Goal: Information Seeking & Learning: Stay updated

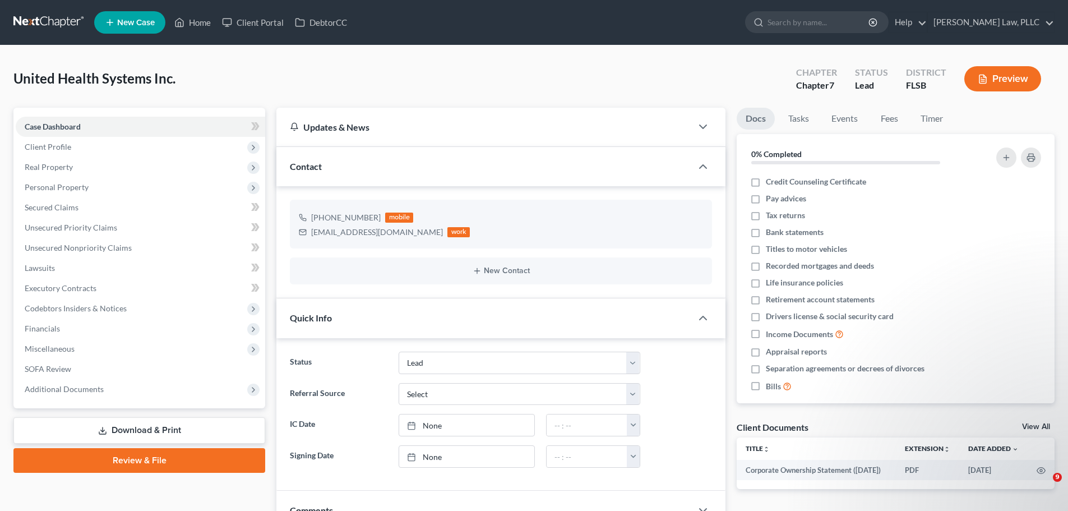
select select "10"
click at [46, 19] on link at bounding box center [49, 22] width 72 height 20
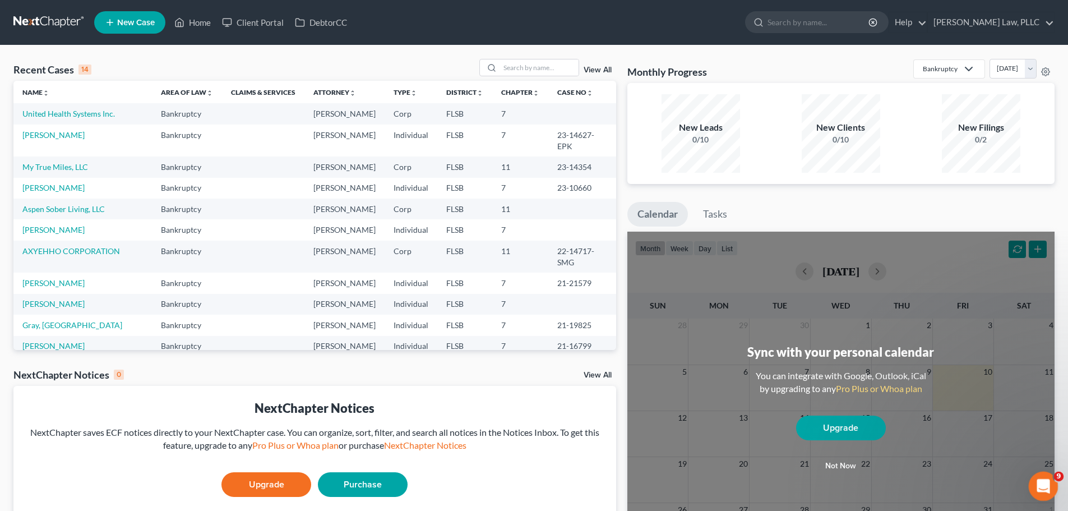
click at [1034, 487] on icon "Open Intercom Messenger" at bounding box center [1042, 484] width 18 height 18
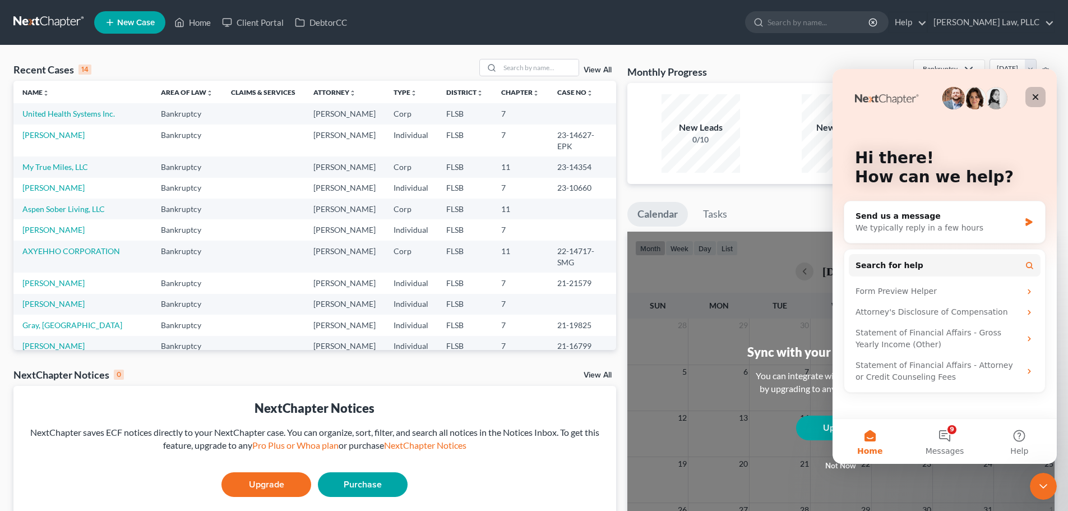
click at [1034, 94] on icon "Close" at bounding box center [1035, 96] width 9 height 9
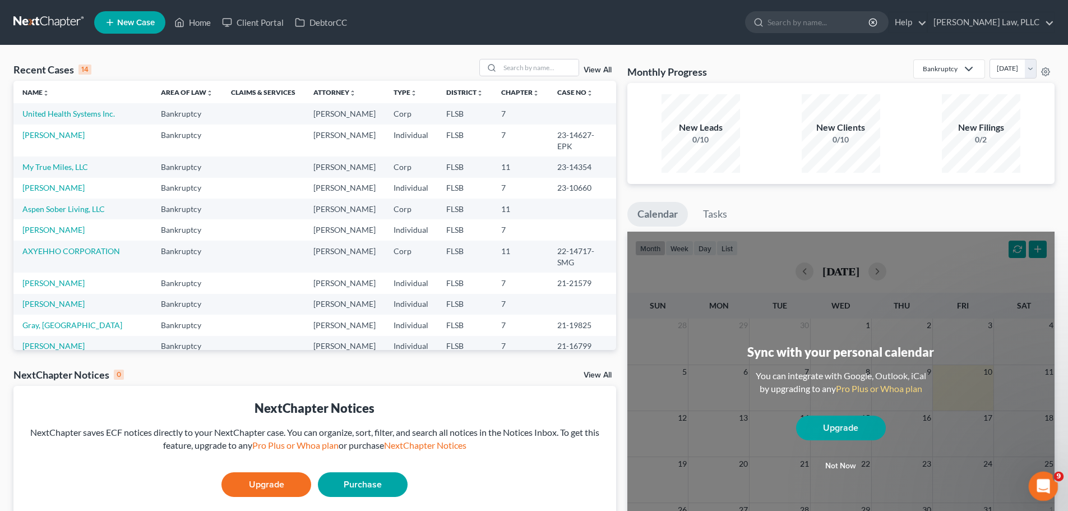
drag, startPoint x: 1047, startPoint y: 481, endPoint x: 1204, endPoint y: 844, distance: 395.9
click at [1047, 480] on icon "Open Intercom Messenger" at bounding box center [1042, 484] width 18 height 18
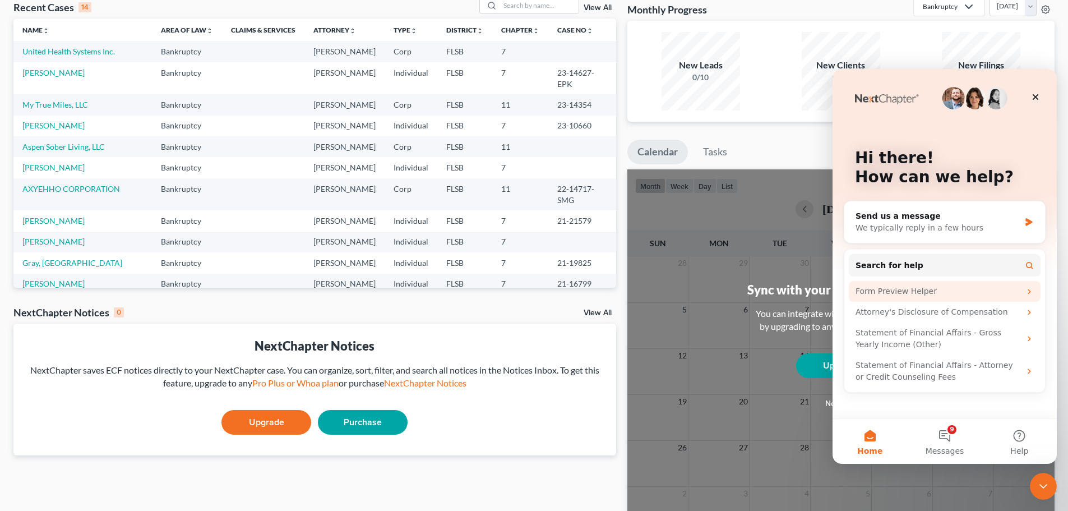
scroll to position [137, 0]
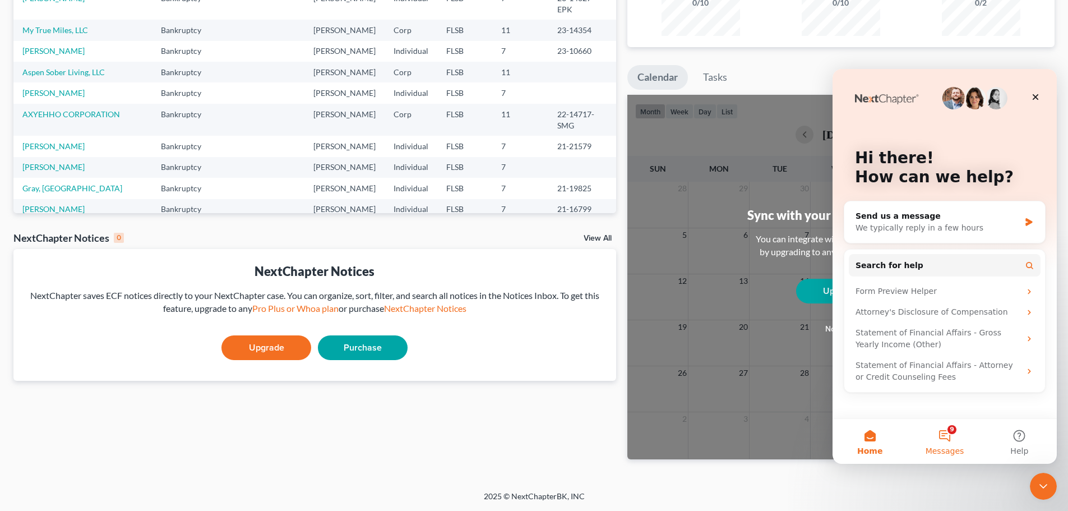
click at [953, 433] on button "9 Messages" at bounding box center [944, 441] width 75 height 45
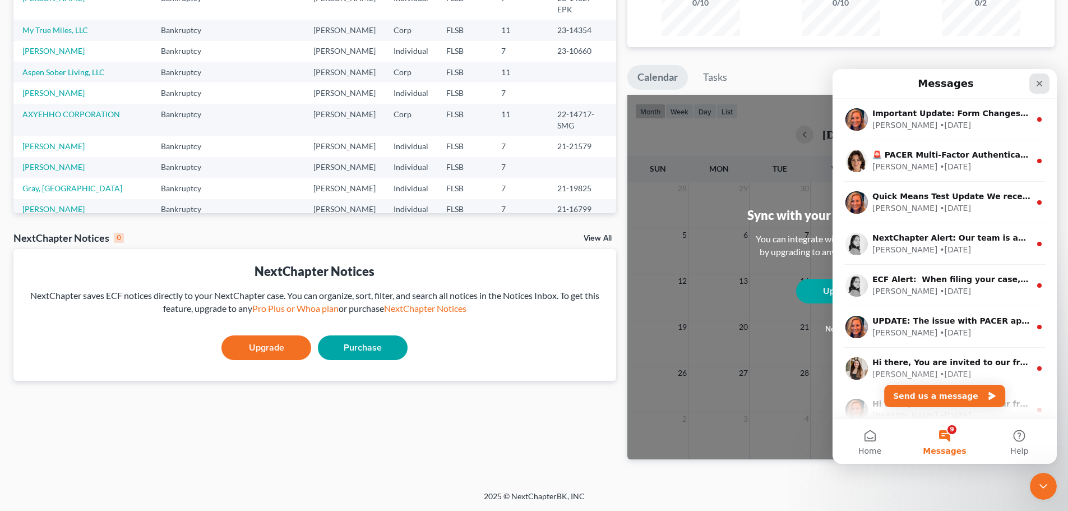
click at [1039, 88] on div "Close" at bounding box center [1039, 83] width 20 height 20
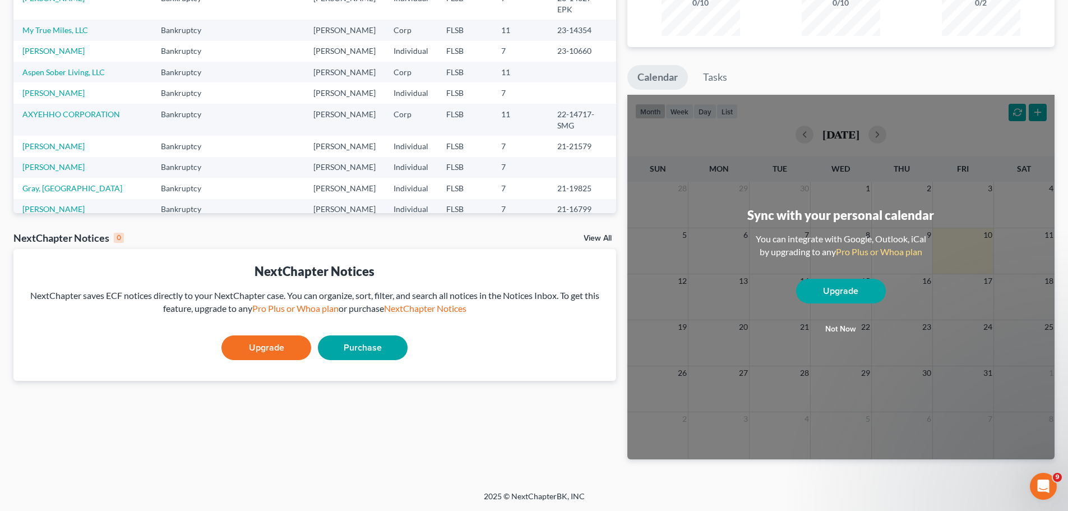
scroll to position [0, 0]
click at [1038, 484] on icon "Open Intercom Messenger" at bounding box center [1042, 484] width 18 height 18
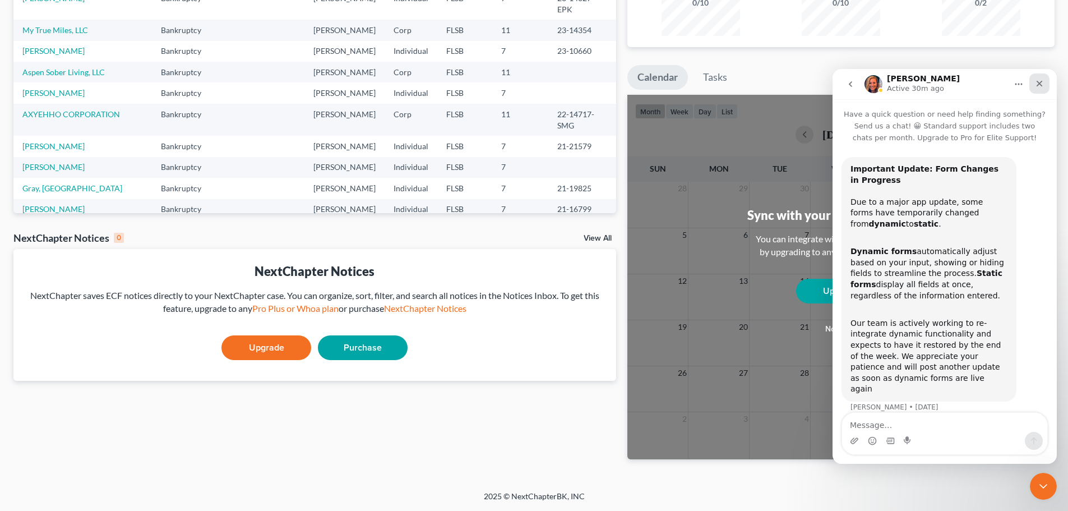
click at [1041, 82] on icon "Close" at bounding box center [1039, 84] width 6 height 6
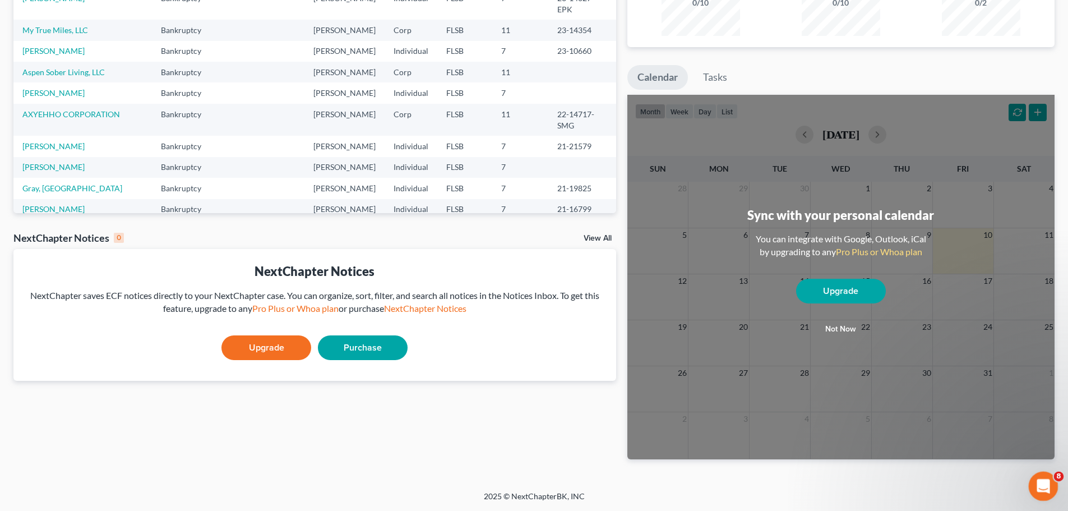
click at [1034, 482] on icon "Open Intercom Messenger" at bounding box center [1042, 484] width 18 height 18
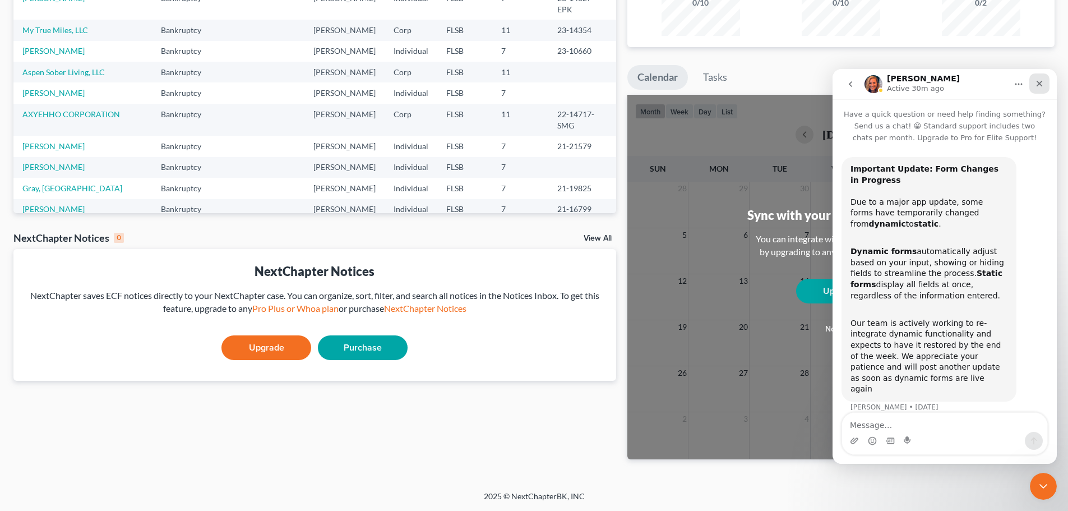
click at [1035, 89] on div "Close" at bounding box center [1039, 83] width 20 height 20
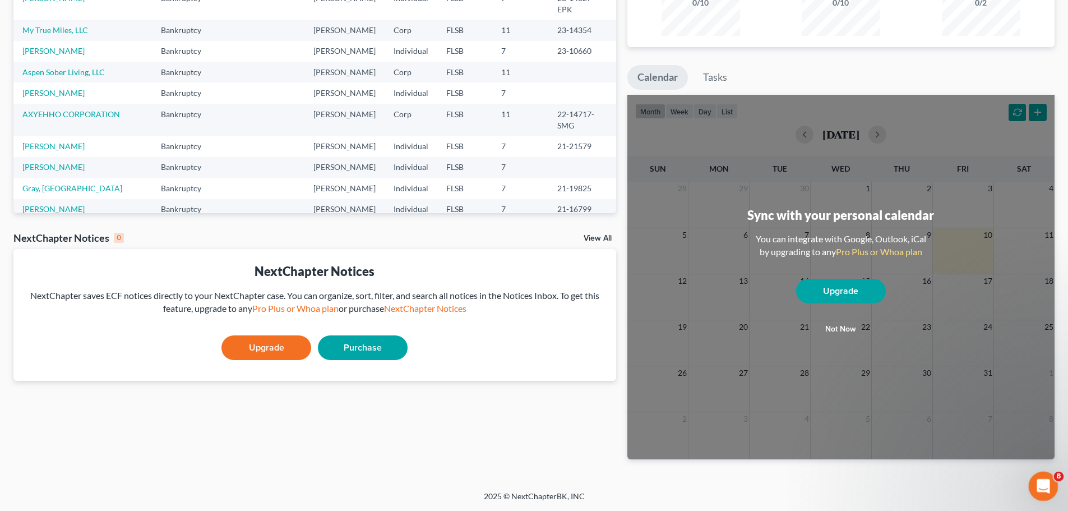
click at [1035, 474] on div "Open Intercom Messenger" at bounding box center [1041, 484] width 37 height 37
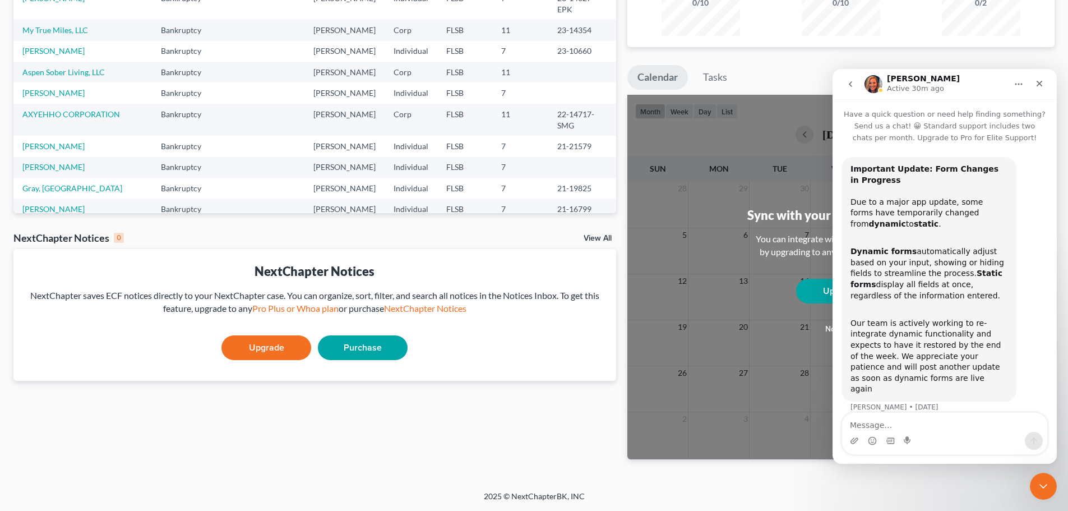
click at [854, 84] on icon "go back" at bounding box center [850, 84] width 9 height 9
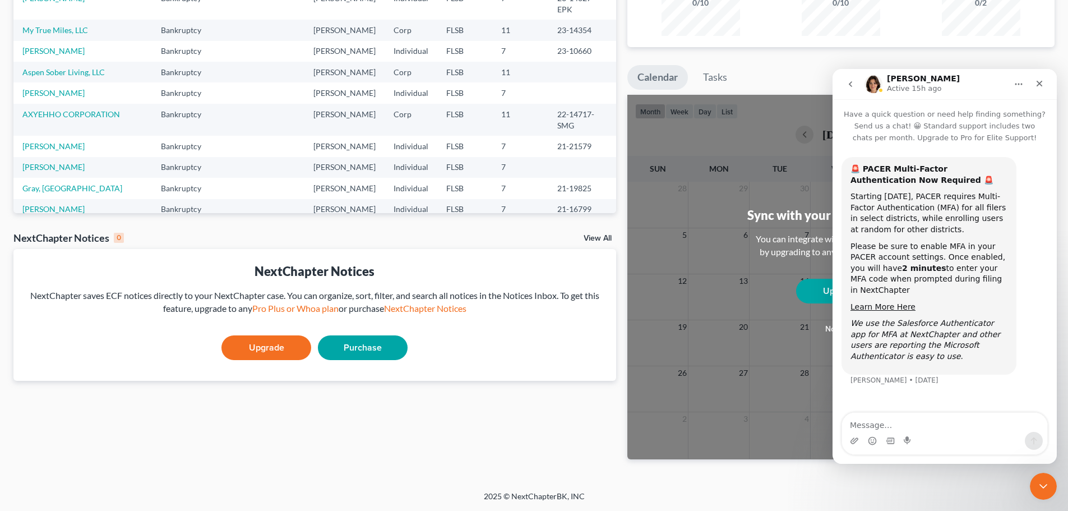
click at [853, 88] on icon "go back" at bounding box center [850, 84] width 9 height 9
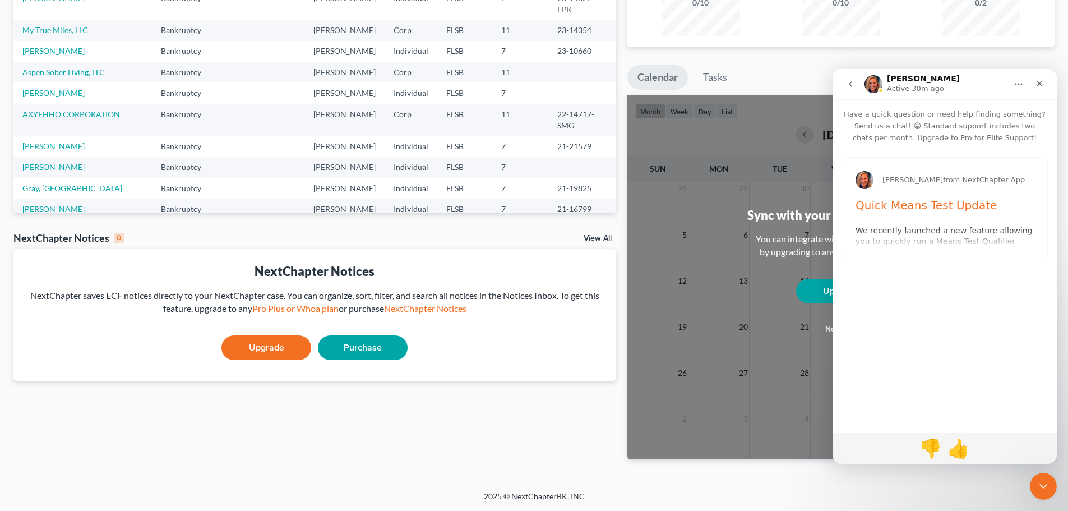
click at [845, 83] on button "go back" at bounding box center [850, 83] width 21 height 21
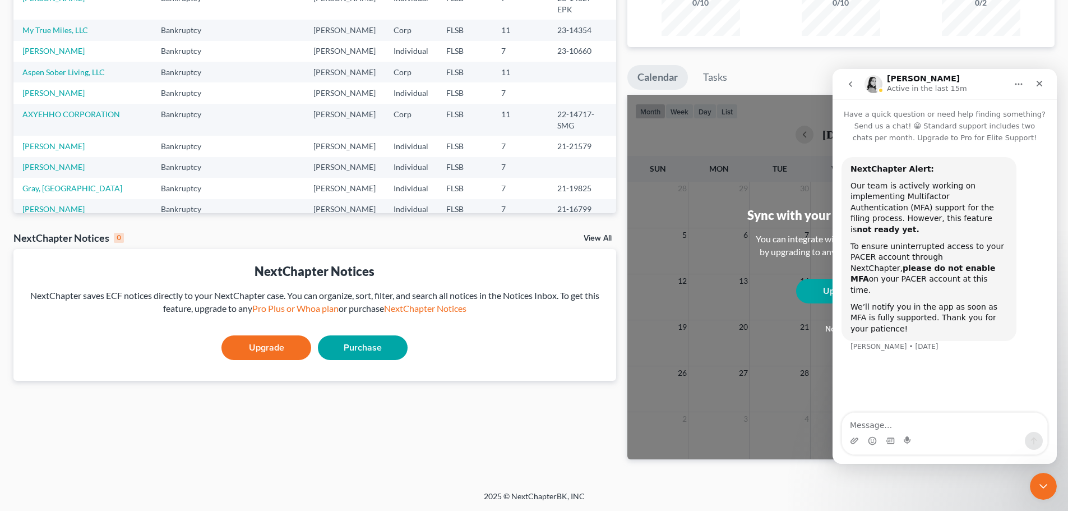
click at [853, 84] on icon "go back" at bounding box center [850, 84] width 9 height 9
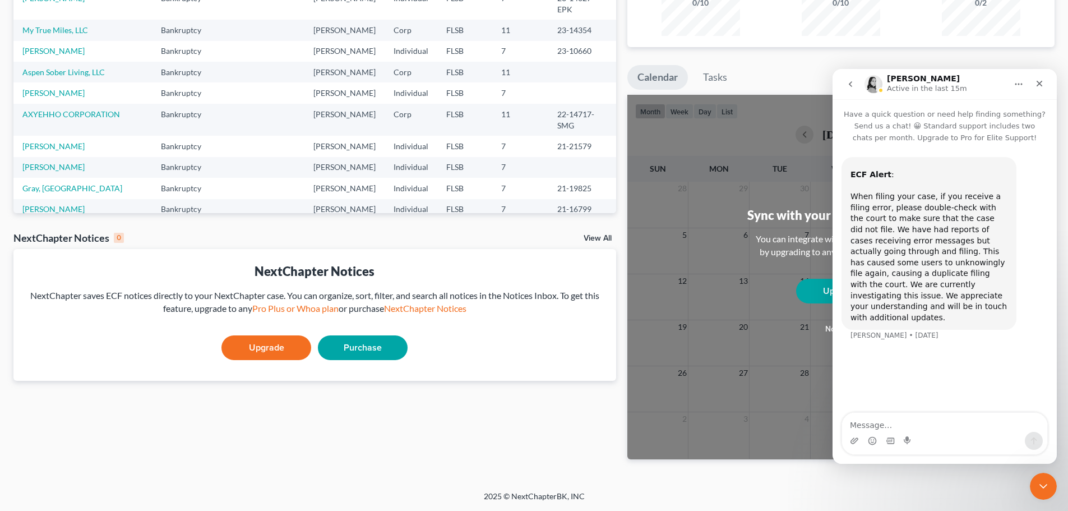
click at [850, 86] on icon "go back" at bounding box center [850, 84] width 9 height 9
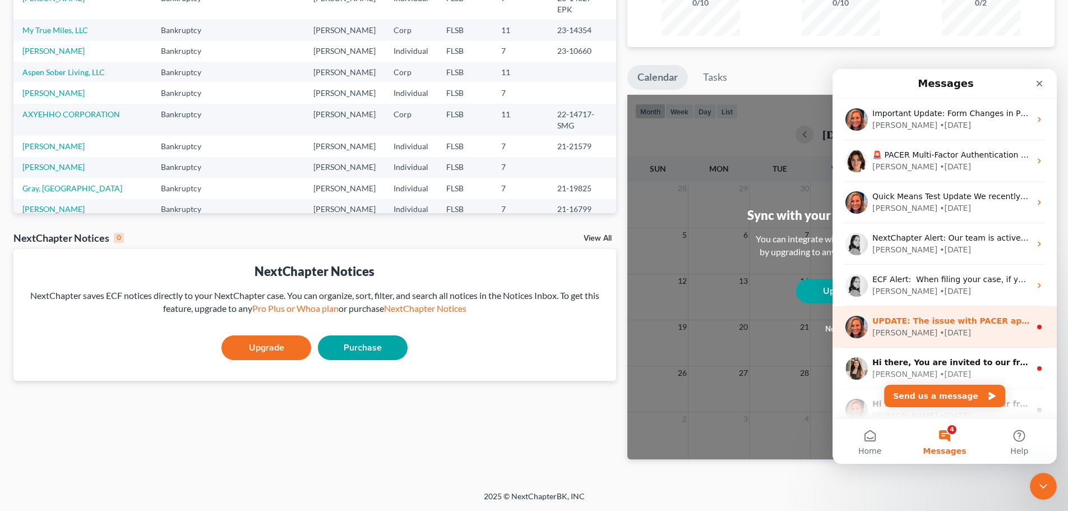
click at [927, 331] on div "[PERSON_NAME] • [DATE]" at bounding box center [951, 333] width 158 height 12
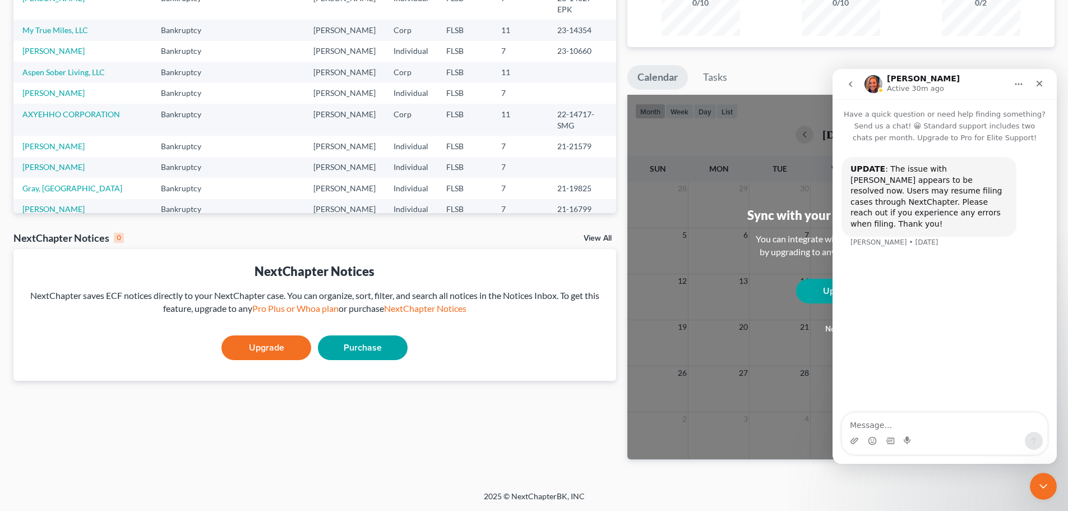
click at [853, 87] on icon "go back" at bounding box center [850, 84] width 9 height 9
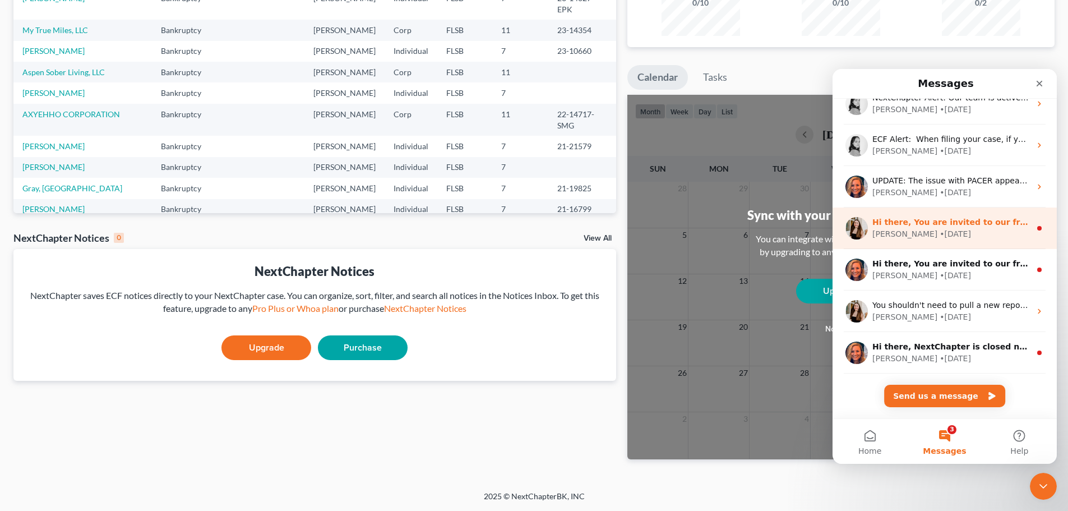
click at [939, 228] on div "• [DATE]" at bounding box center [954, 234] width 31 height 12
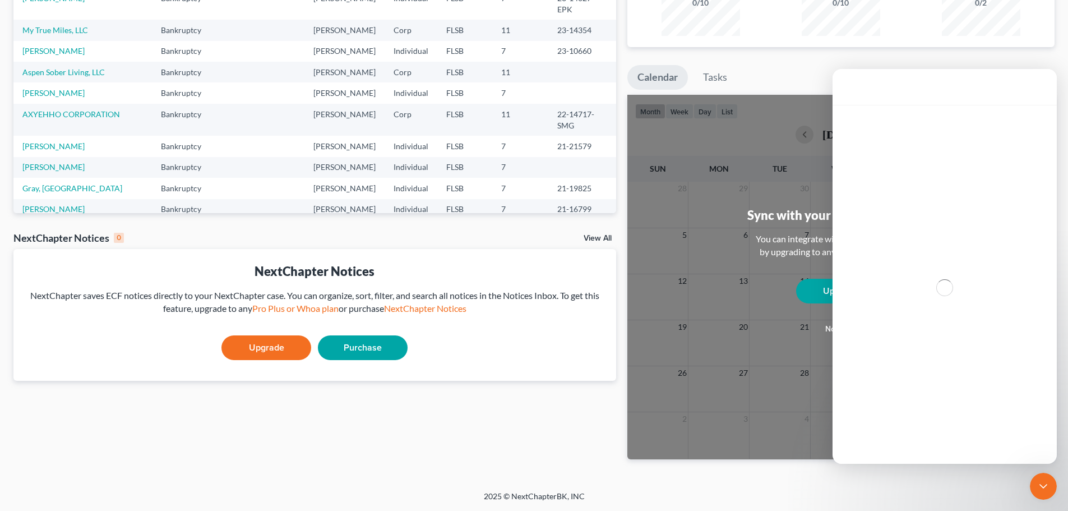
scroll to position [95, 0]
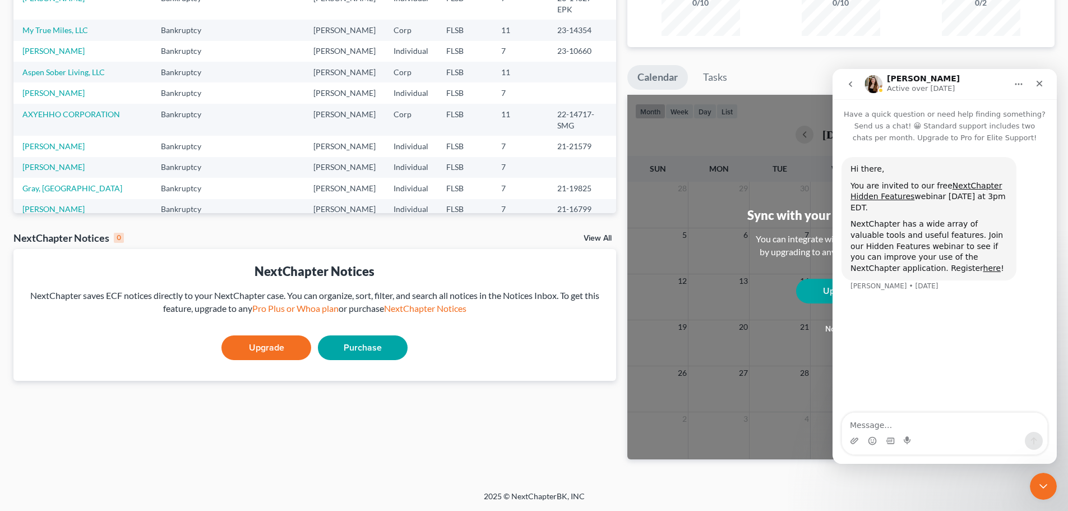
click at [852, 87] on icon "go back" at bounding box center [850, 84] width 9 height 9
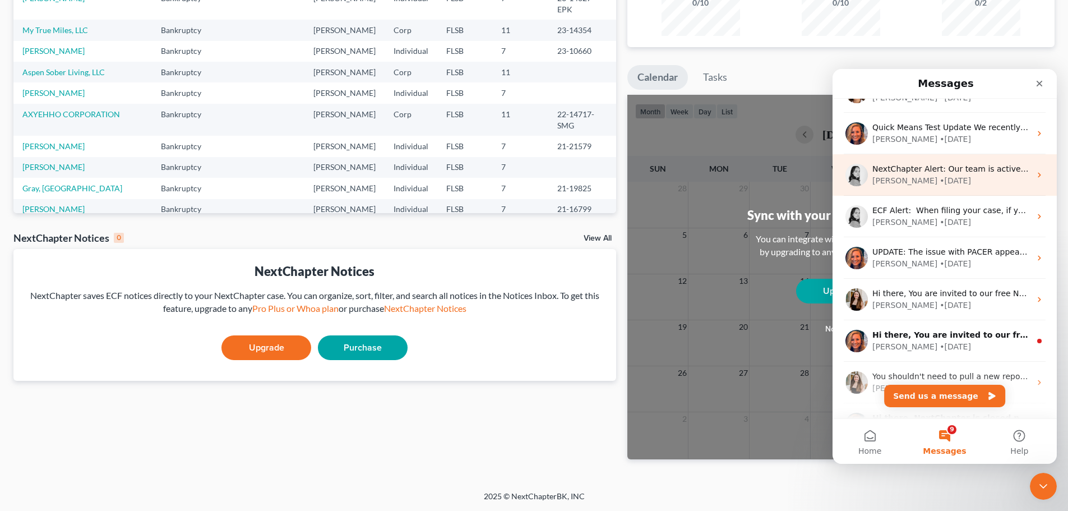
scroll to position [224, 0]
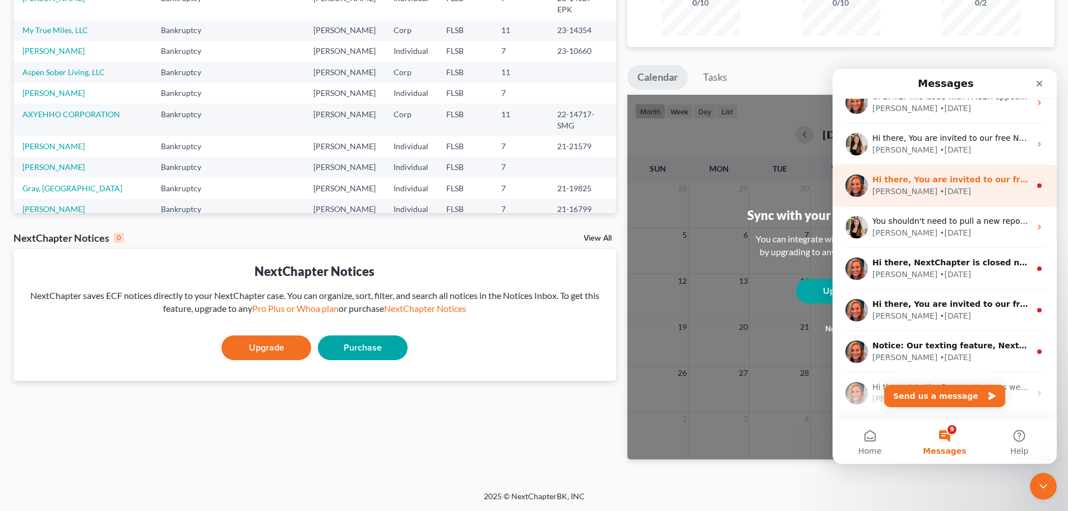
click at [933, 193] on div "[PERSON_NAME] • [DATE]" at bounding box center [951, 192] width 158 height 12
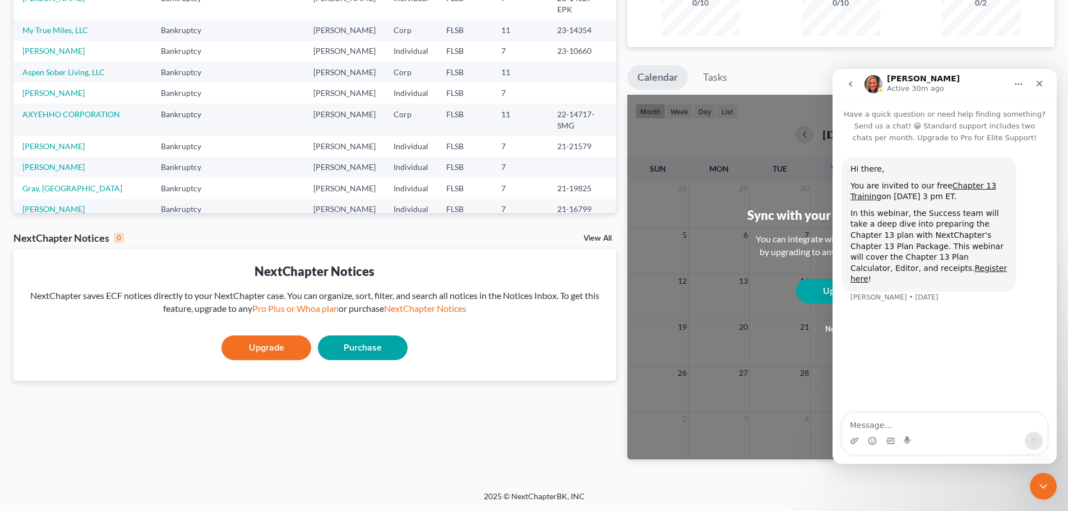
click at [853, 85] on icon "go back" at bounding box center [850, 84] width 9 height 9
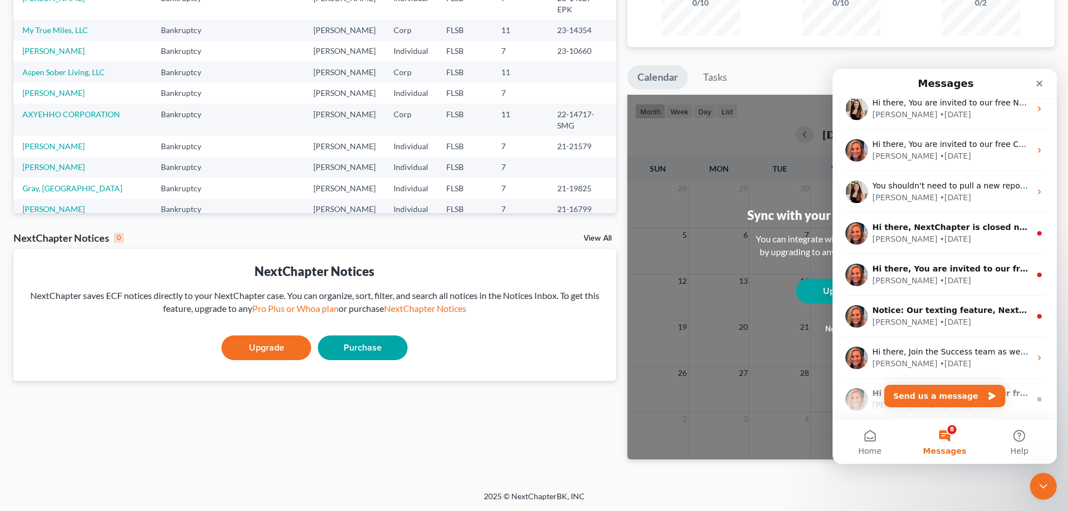
scroll to position [280, 0]
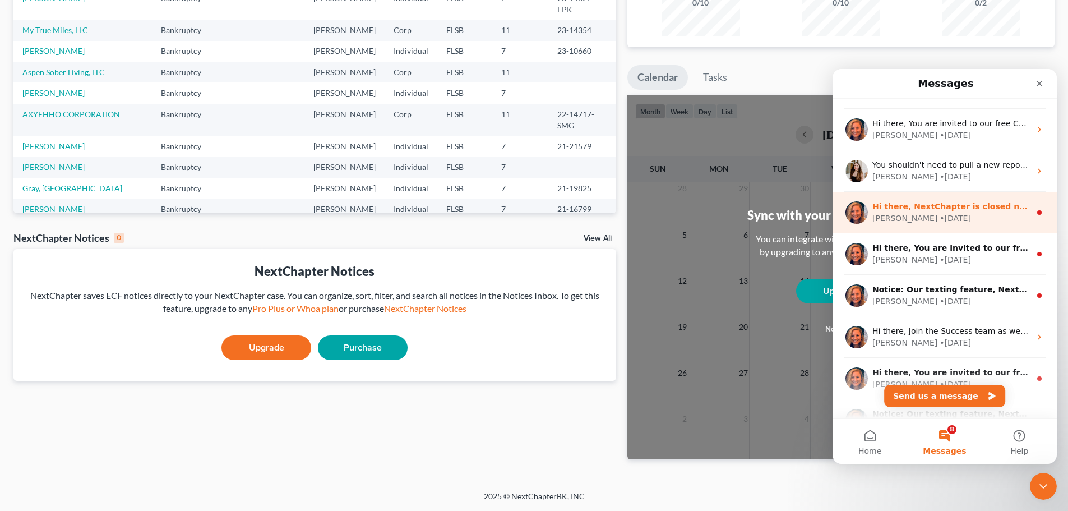
click at [937, 220] on div "[PERSON_NAME] • [DATE]" at bounding box center [951, 218] width 158 height 12
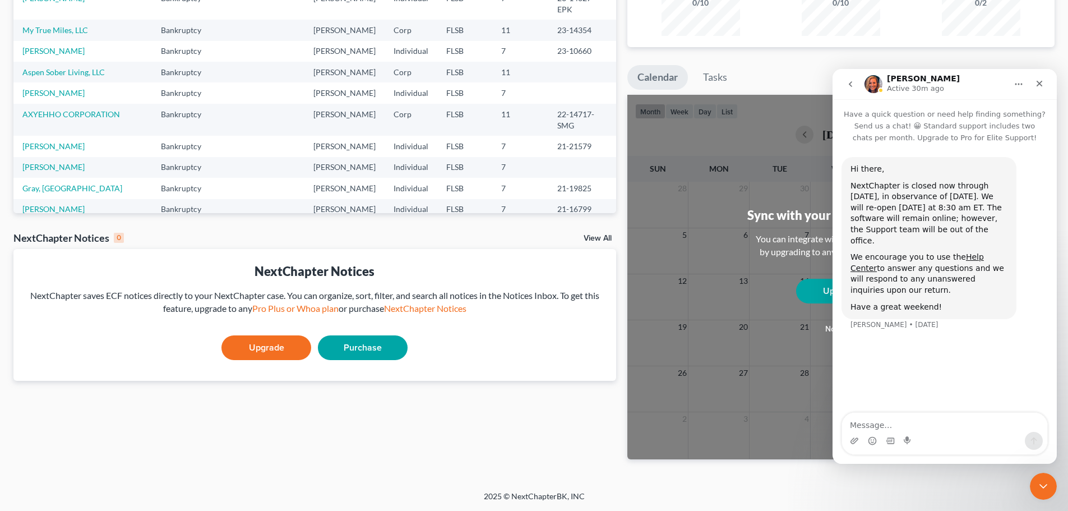
click at [852, 87] on icon "go back" at bounding box center [850, 84] width 9 height 9
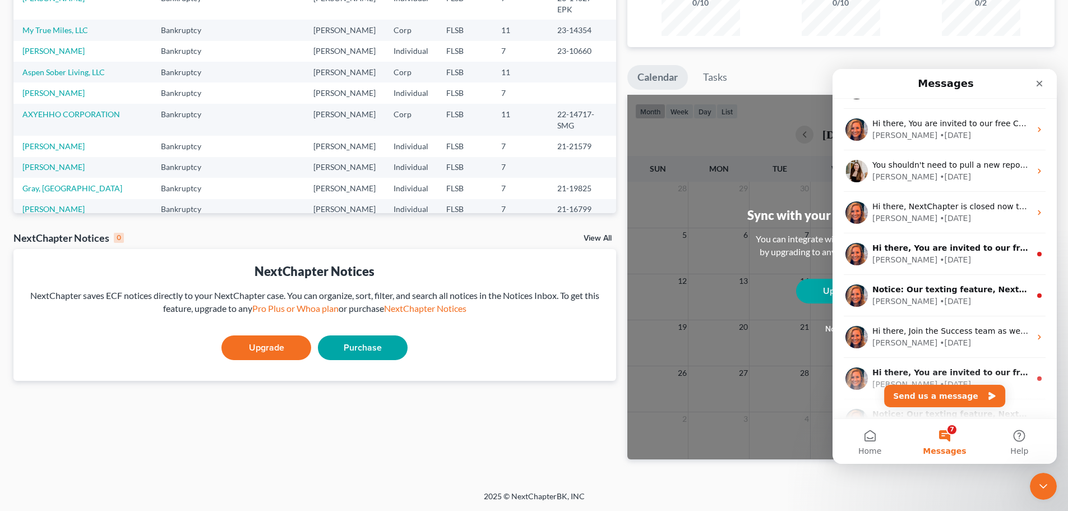
scroll to position [392, 0]
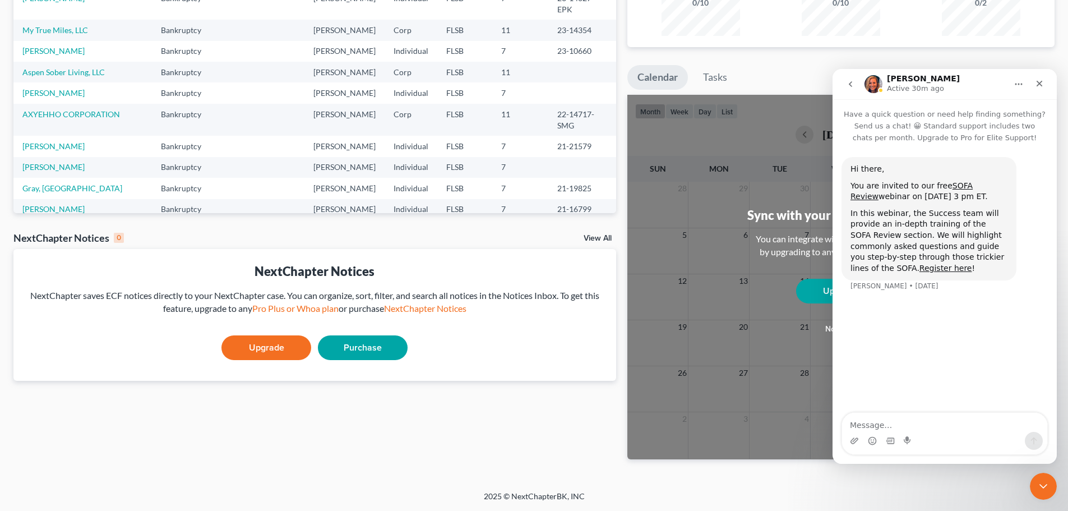
click at [851, 86] on icon "go back" at bounding box center [850, 84] width 3 height 6
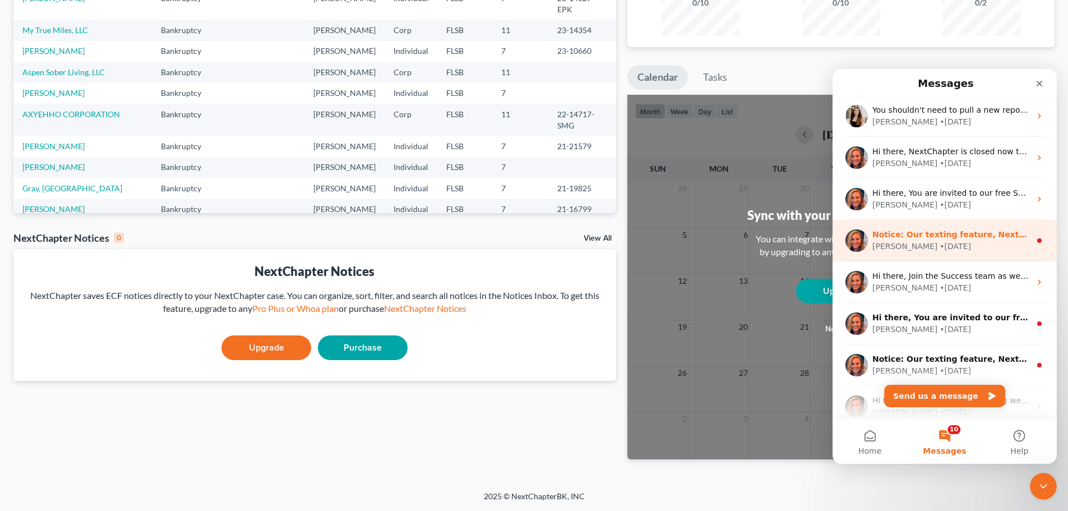
scroll to position [336, 0]
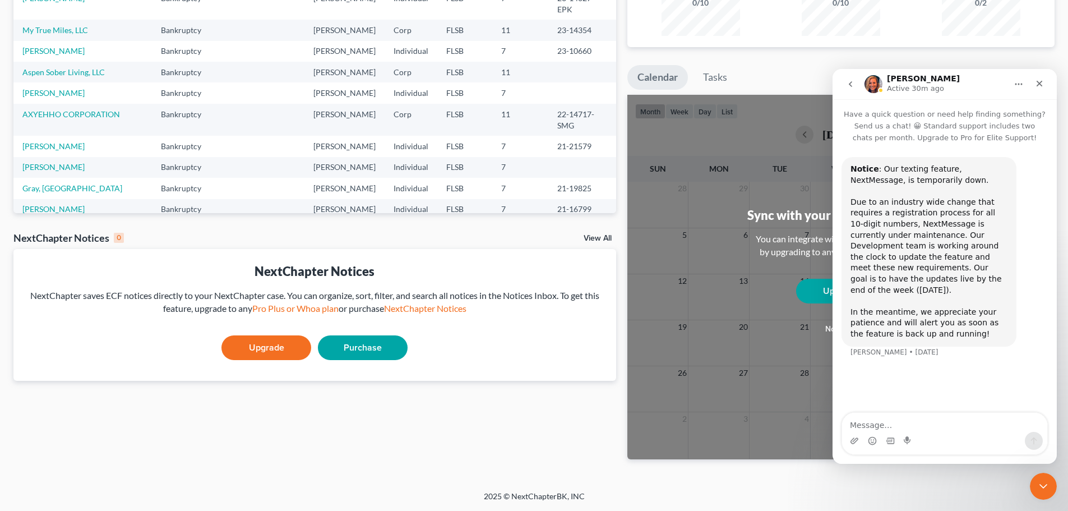
click at [853, 89] on button "go back" at bounding box center [850, 83] width 21 height 21
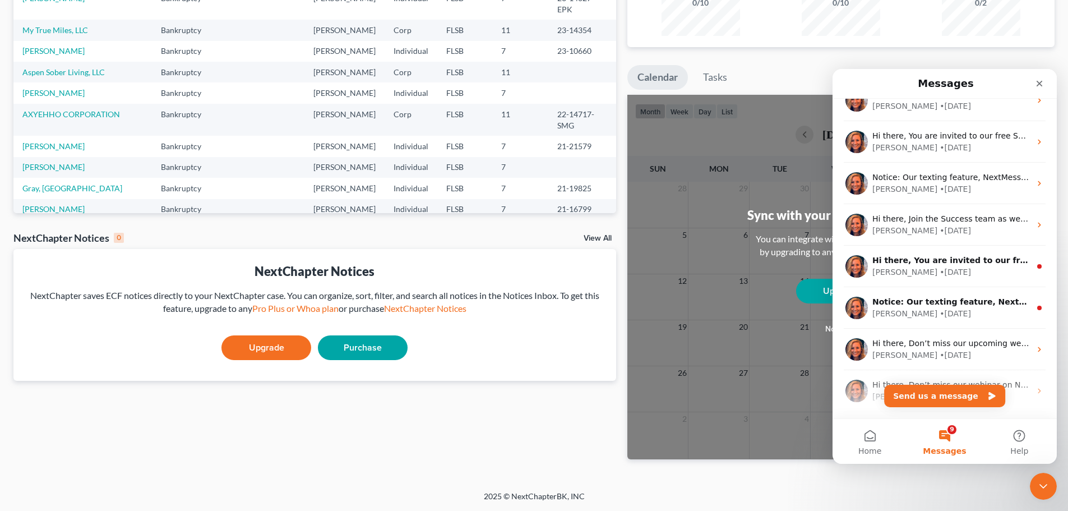
scroll to position [504, 0]
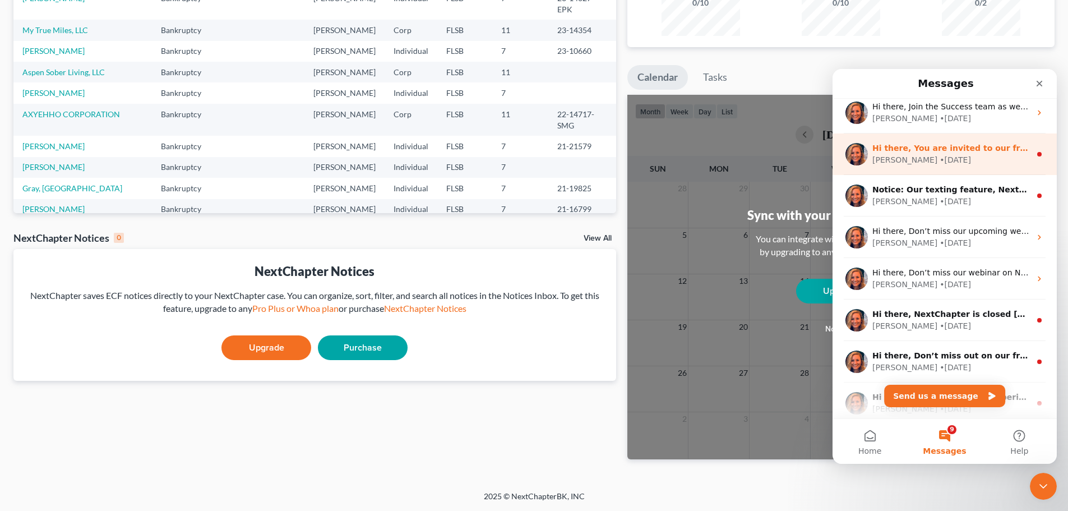
click at [939, 158] on div "• [DATE]" at bounding box center [954, 160] width 31 height 12
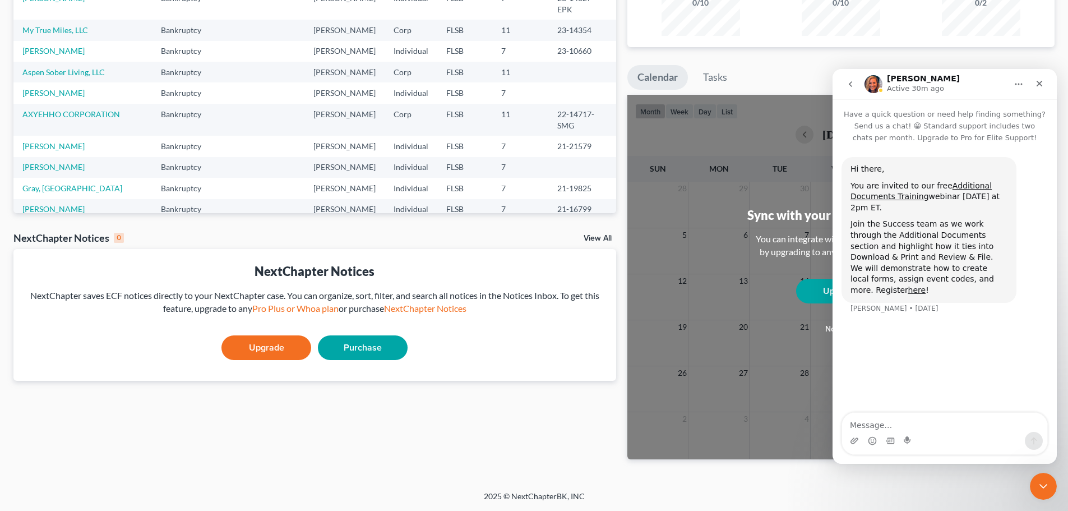
click at [853, 89] on button "go back" at bounding box center [850, 83] width 21 height 21
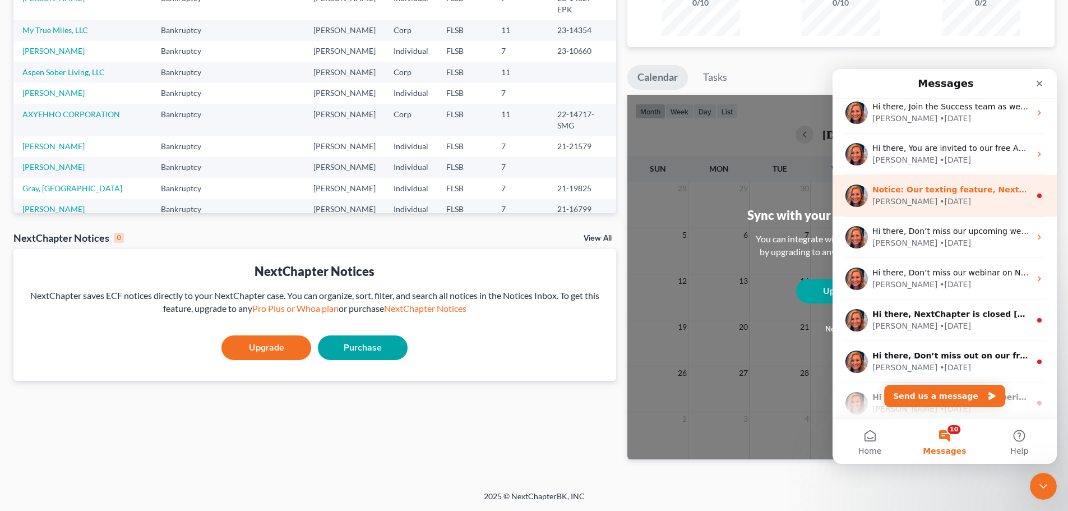
click at [948, 203] on div "[PERSON_NAME] • [DATE]" at bounding box center [951, 202] width 158 height 12
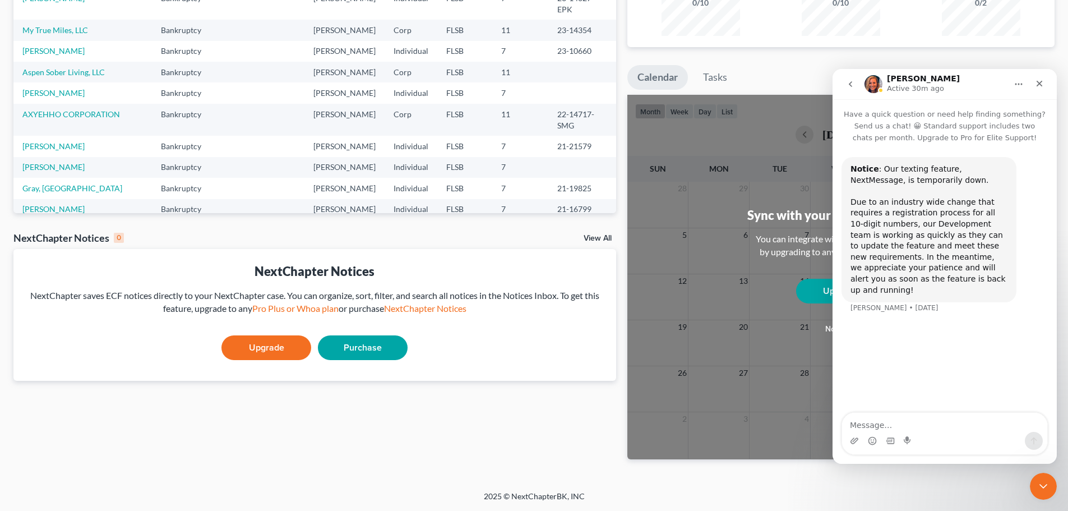
click at [853, 90] on button "go back" at bounding box center [850, 83] width 21 height 21
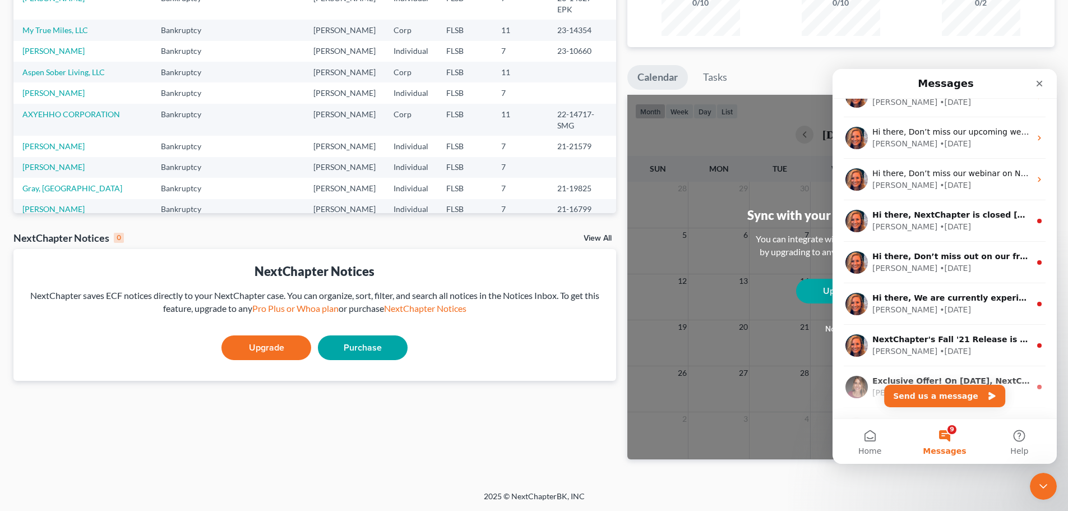
scroll to position [617, 0]
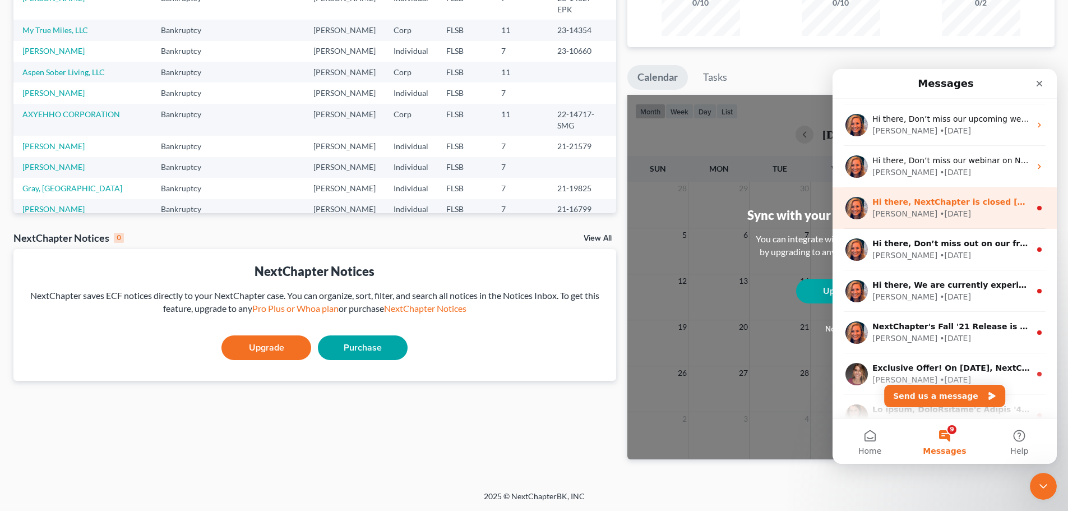
click at [934, 217] on div "[PERSON_NAME] • [DATE]" at bounding box center [951, 214] width 158 height 12
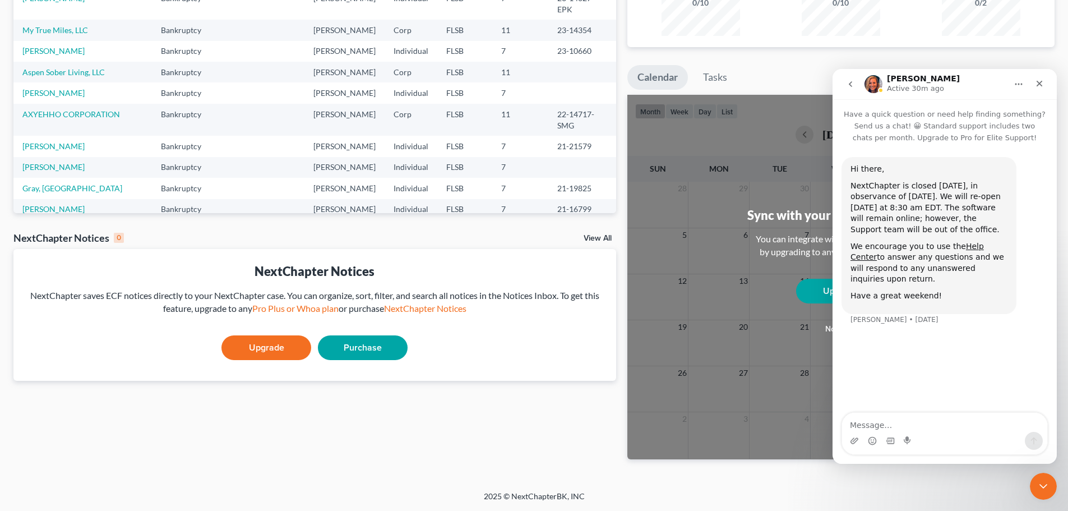
click at [851, 81] on icon "go back" at bounding box center [850, 84] width 9 height 9
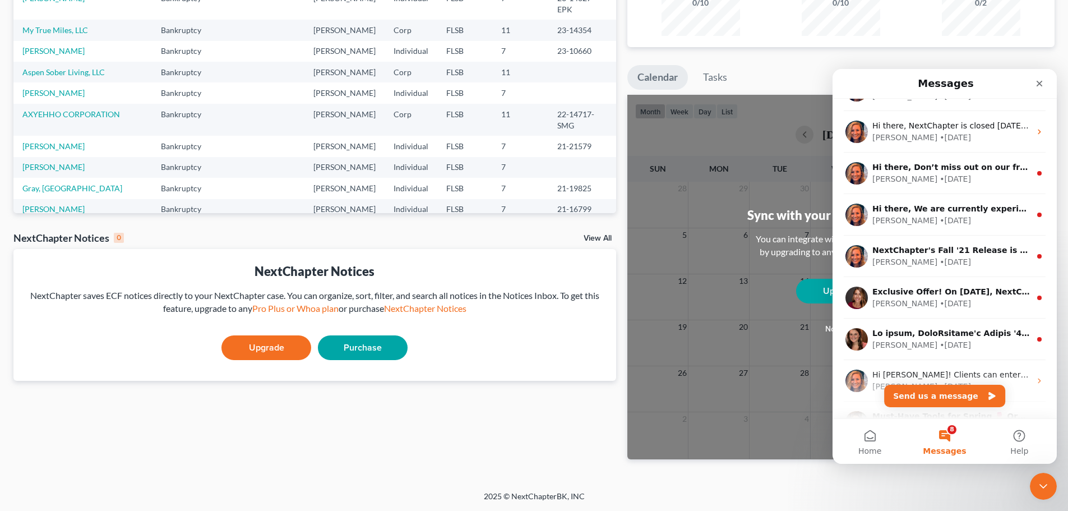
scroll to position [673, 0]
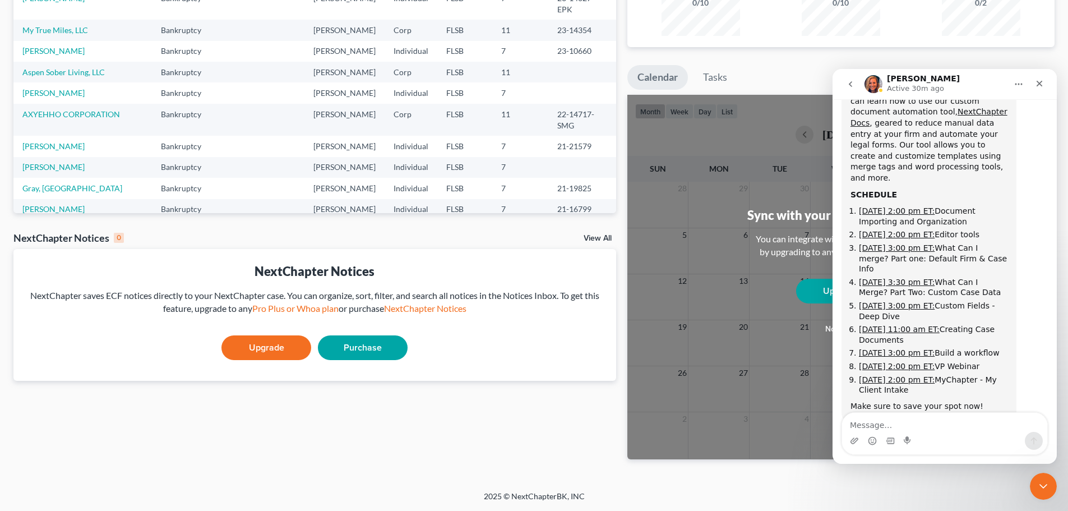
scroll to position [120, 0]
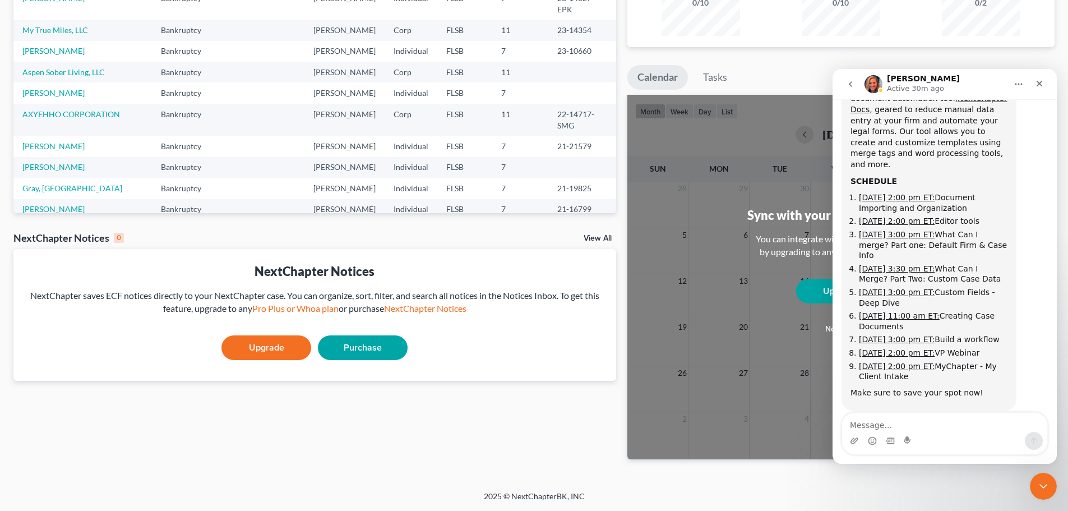
click at [852, 83] on icon "go back" at bounding box center [850, 84] width 9 height 9
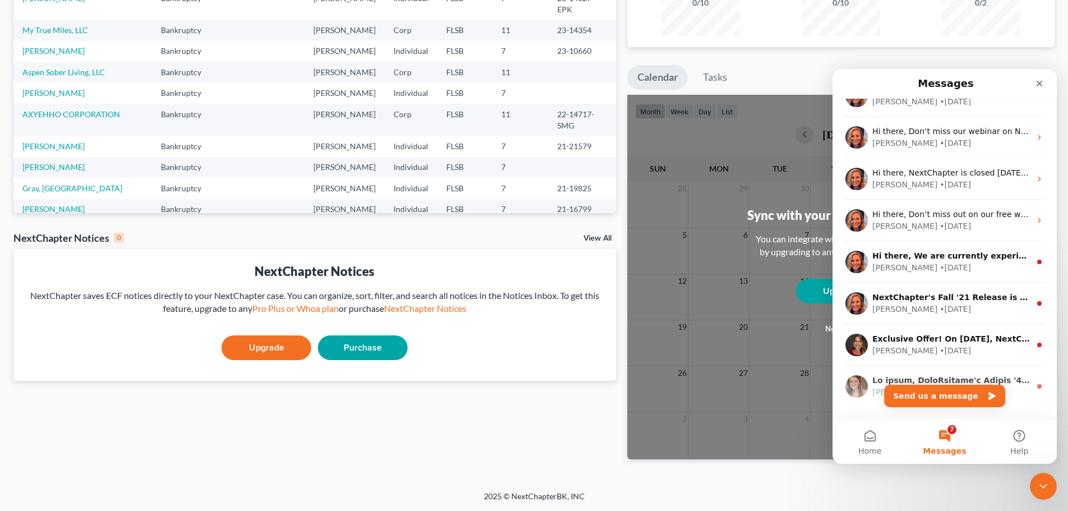
scroll to position [673, 0]
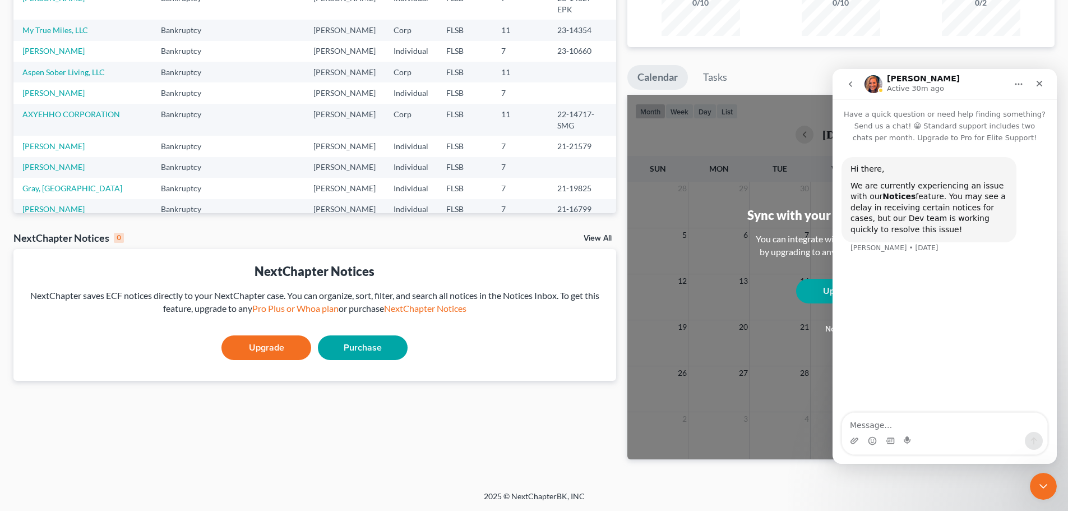
click at [849, 84] on icon "go back" at bounding box center [850, 84] width 3 height 6
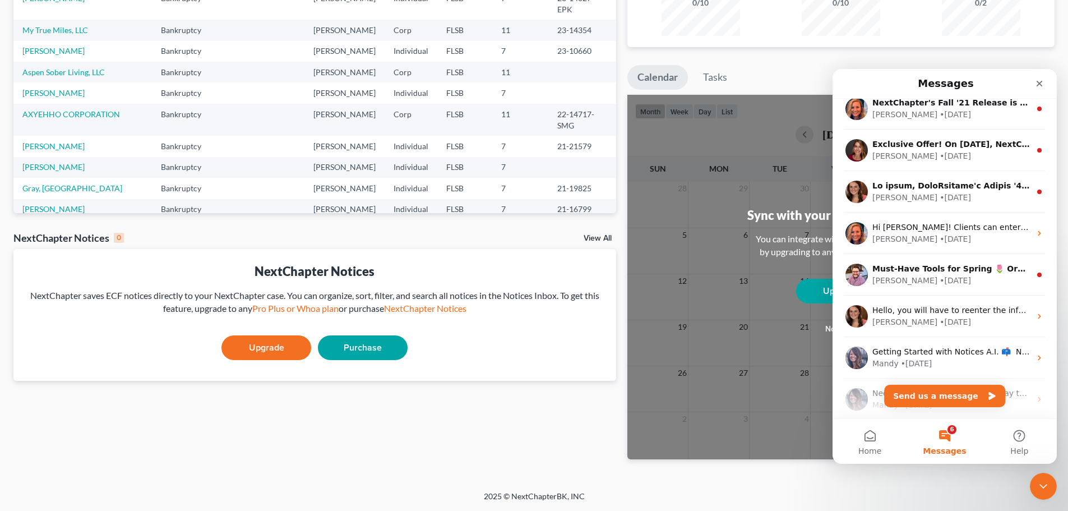
scroll to position [785, 0]
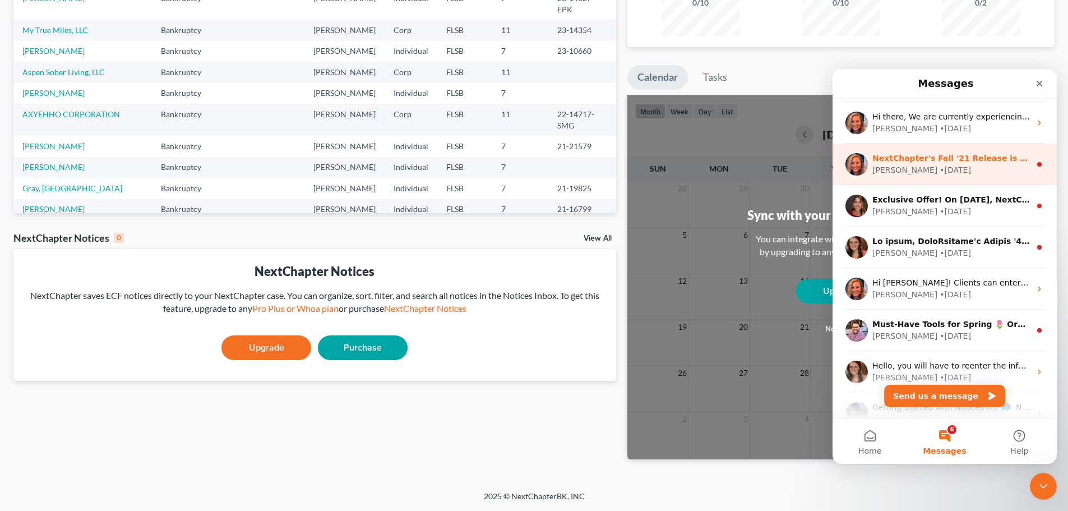
click at [958, 168] on div "[PERSON_NAME] • [DATE]" at bounding box center [951, 170] width 158 height 12
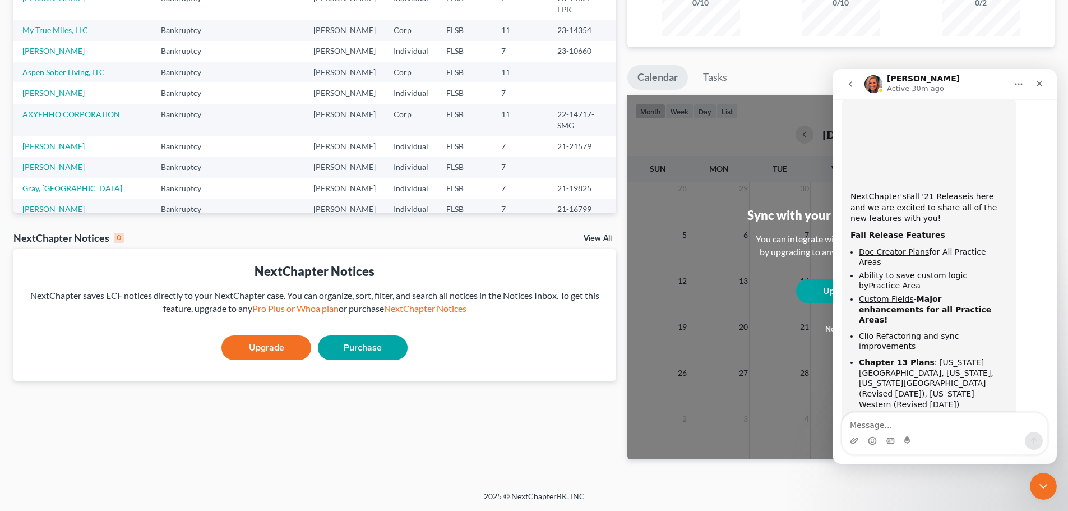
scroll to position [160, 0]
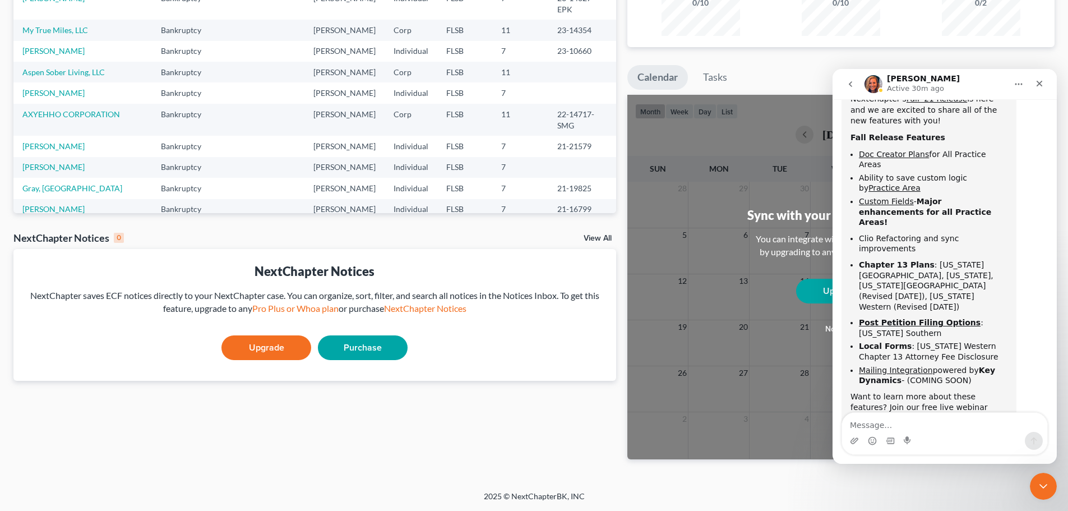
click at [851, 87] on icon "go back" at bounding box center [850, 84] width 9 height 9
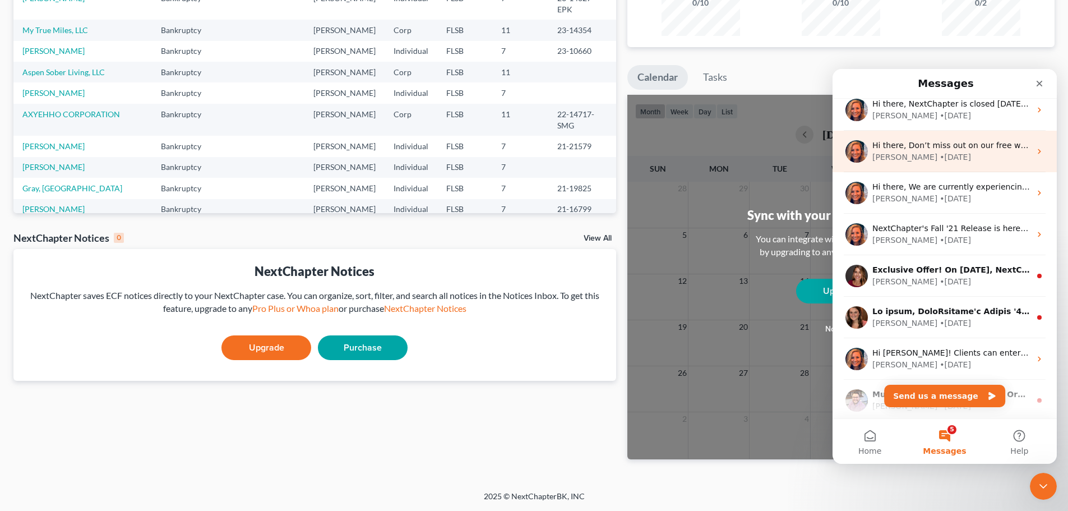
scroll to position [785, 0]
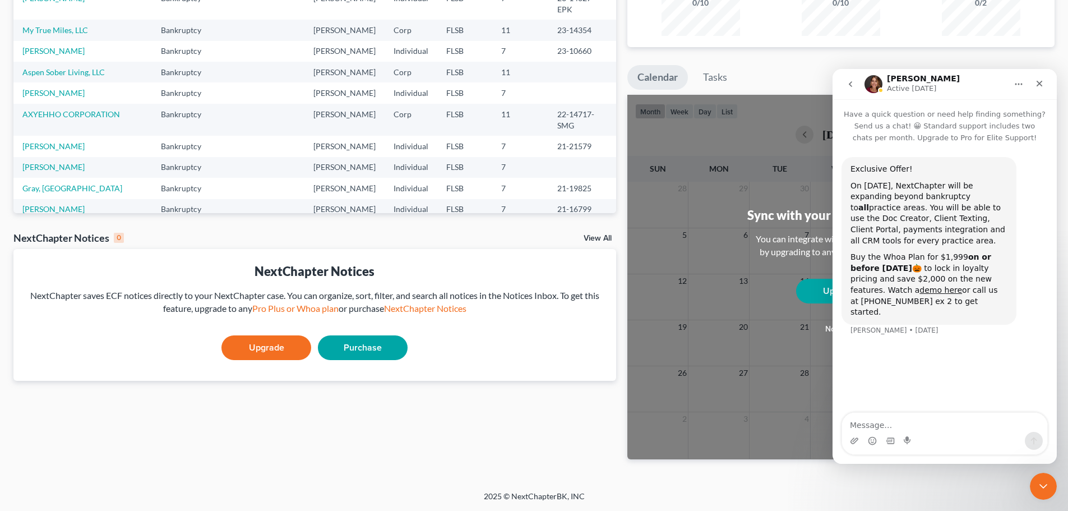
click at [853, 86] on icon "go back" at bounding box center [850, 84] width 9 height 9
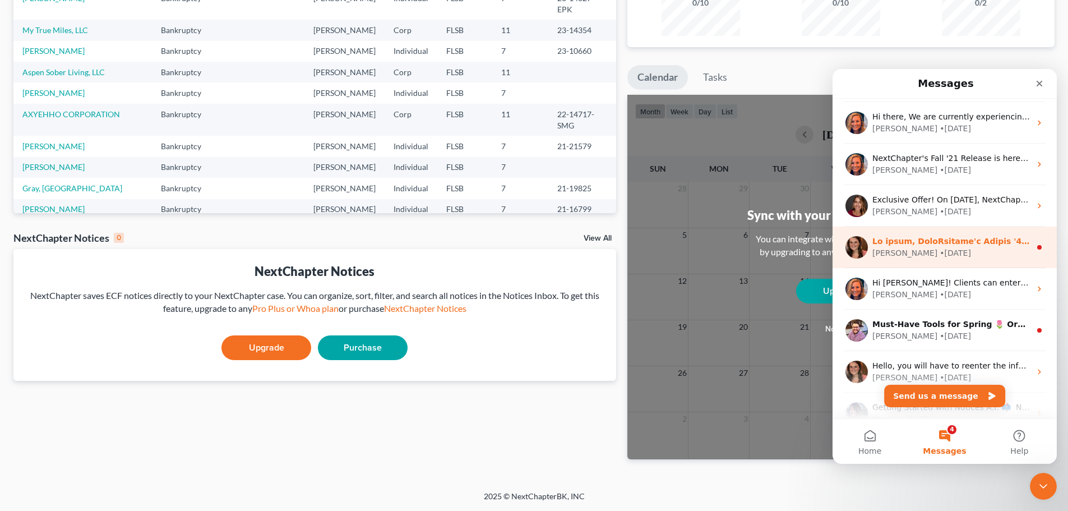
click at [935, 260] on div "[PERSON_NAME] • [DATE]" at bounding box center [944, 246] width 224 height 41
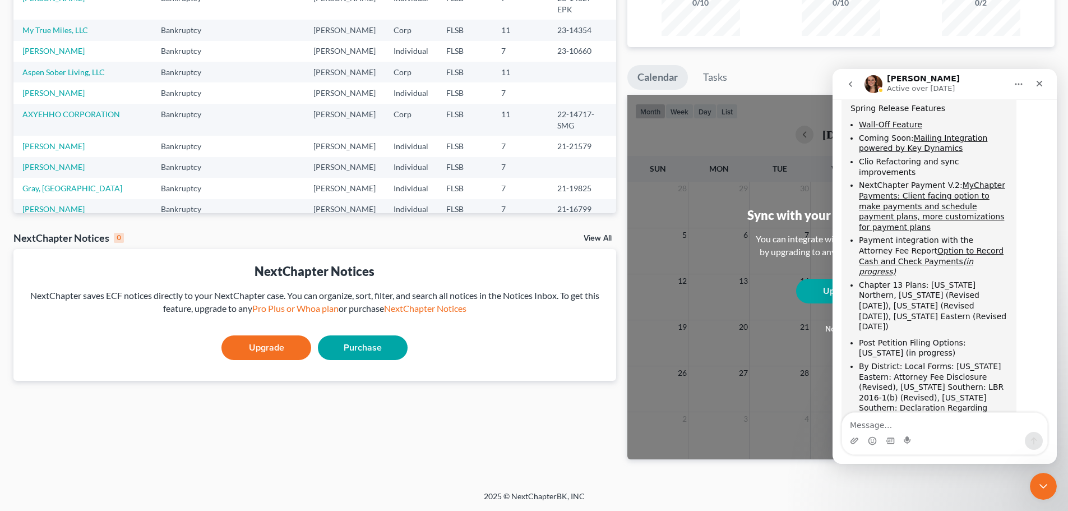
scroll to position [311, 0]
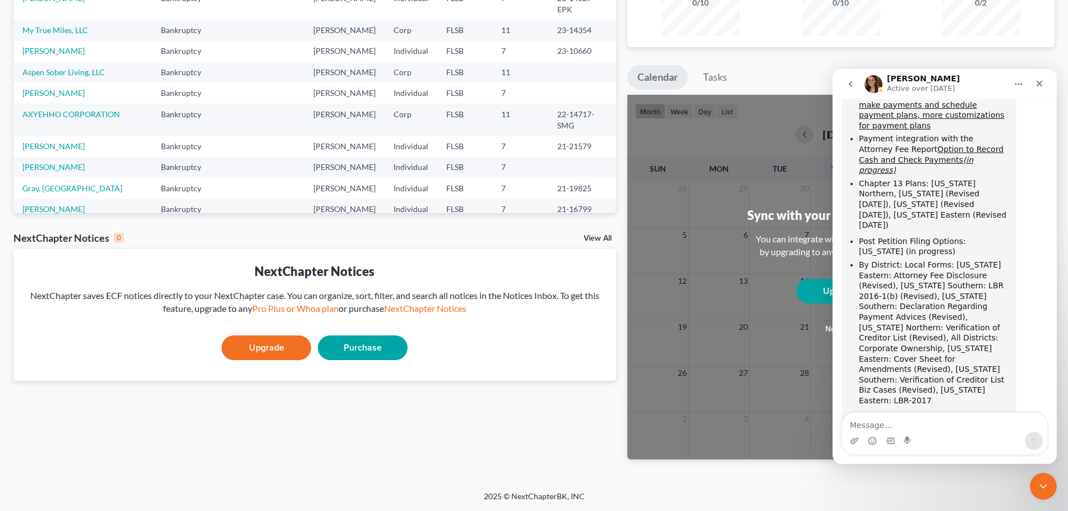
click at [851, 86] on icon "go back" at bounding box center [850, 84] width 3 height 6
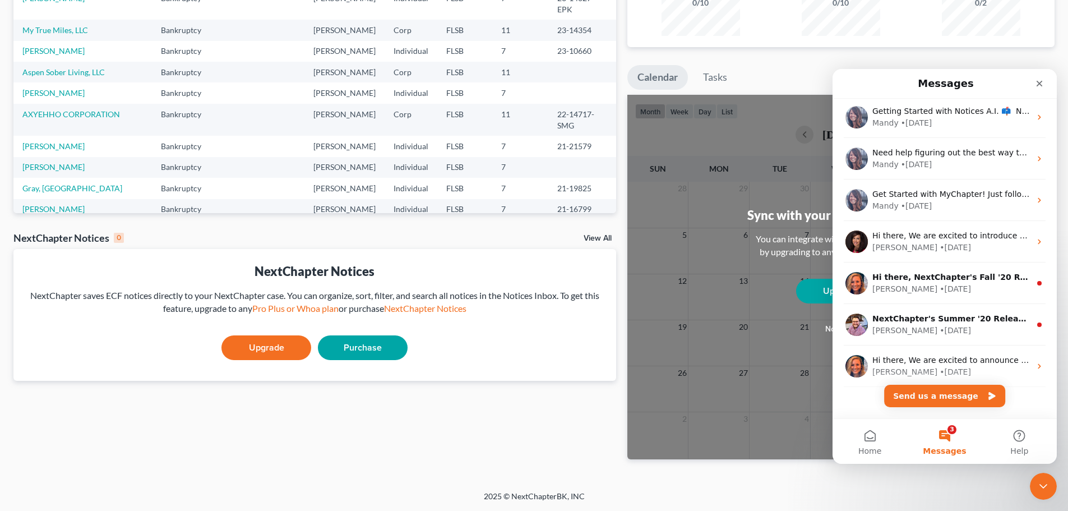
scroll to position [1094, 0]
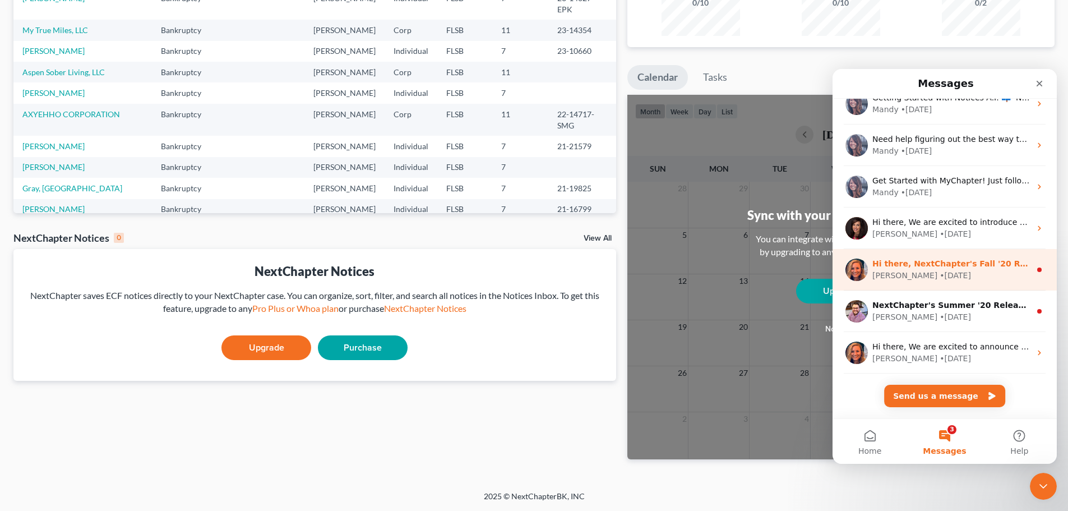
click at [933, 273] on div "[PERSON_NAME] • [DATE]" at bounding box center [951, 276] width 158 height 12
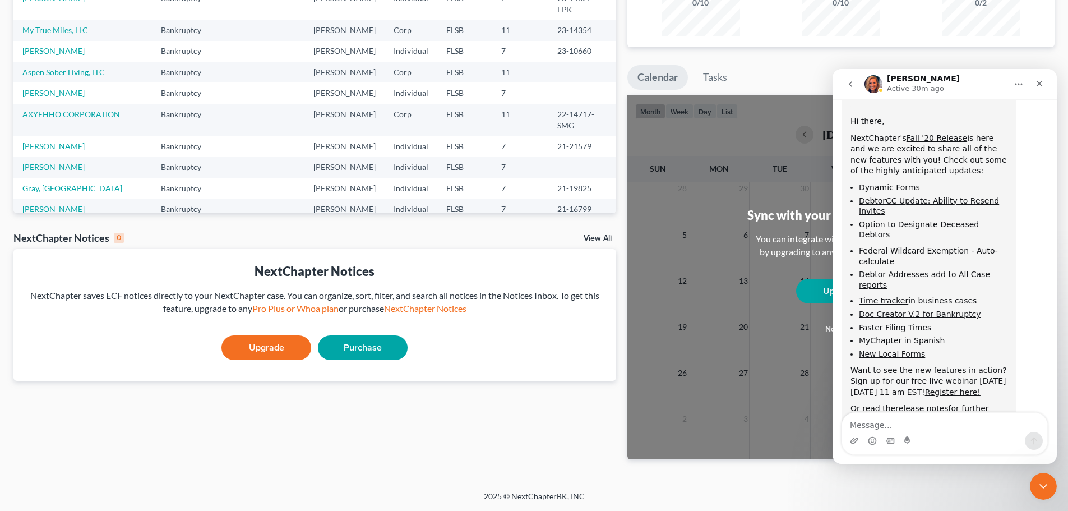
scroll to position [150, 0]
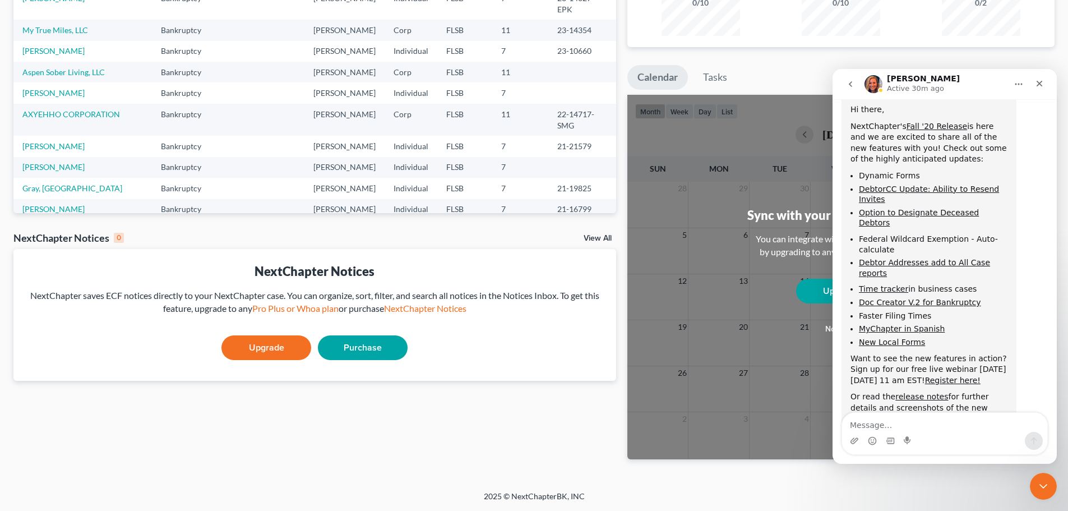
click at [848, 86] on icon "go back" at bounding box center [850, 84] width 9 height 9
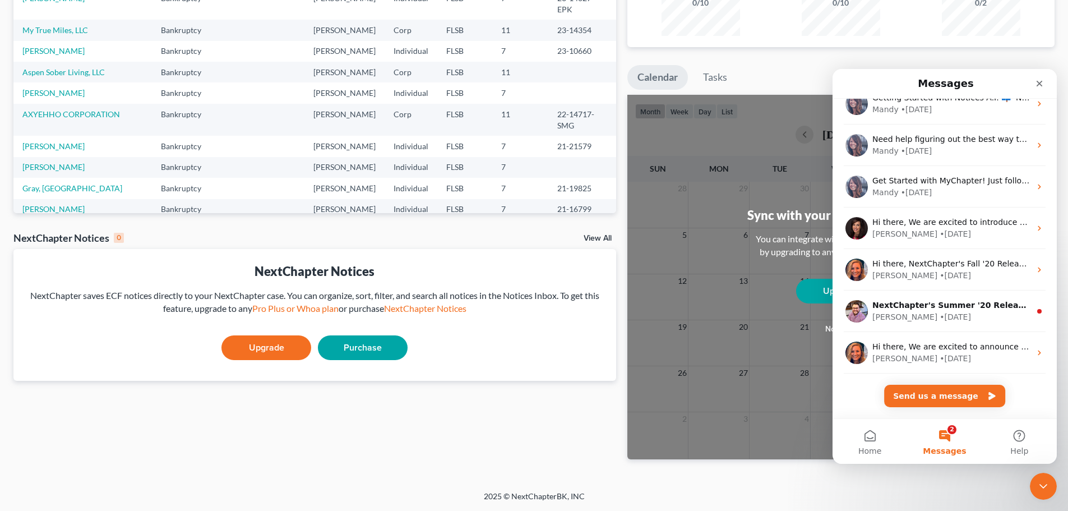
scroll to position [870, 0]
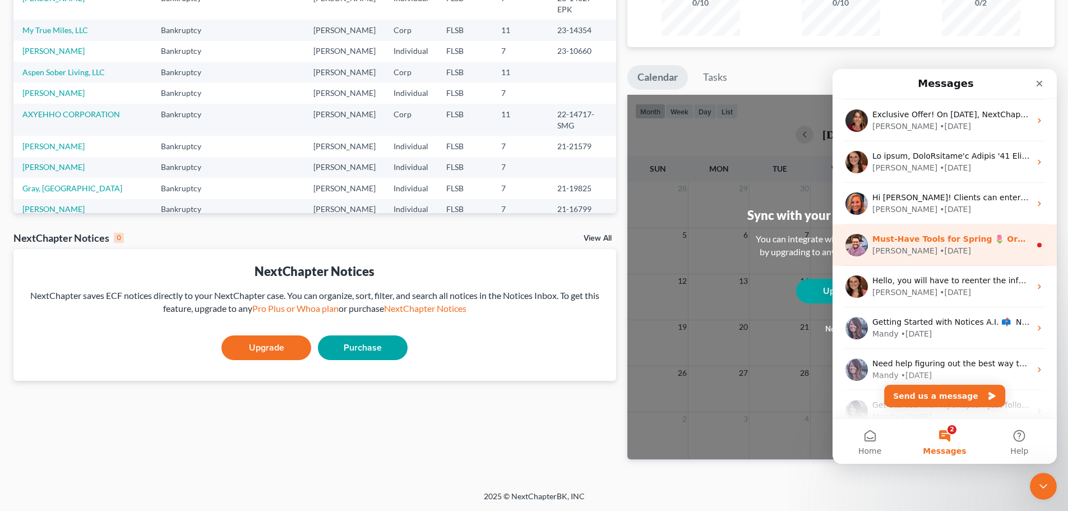
click at [940, 230] on div "Must-Have Tools for Spring 🌷 Organize your digital files, [PERSON_NAME] your de…" at bounding box center [944, 244] width 224 height 41
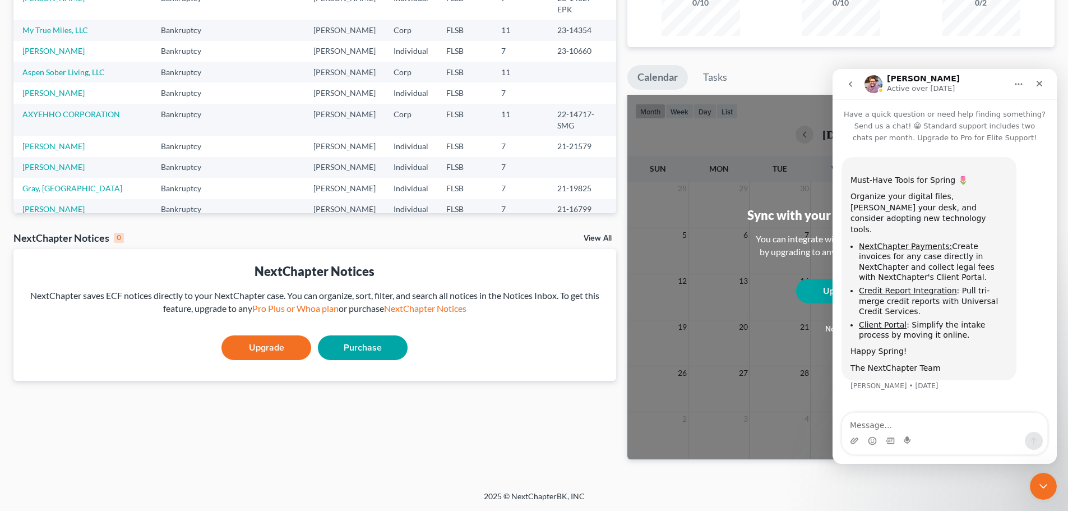
click at [851, 86] on icon "go back" at bounding box center [850, 84] width 3 height 6
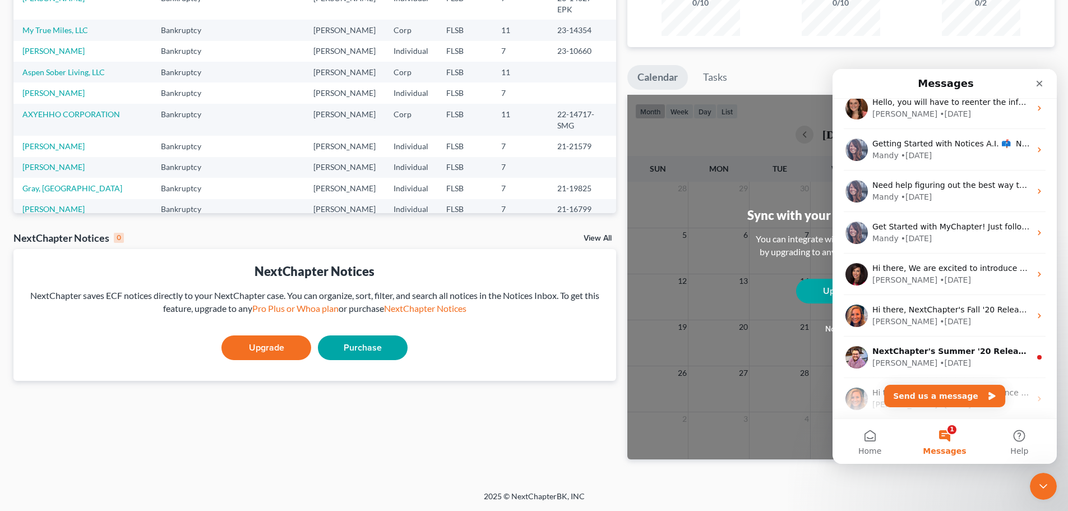
scroll to position [1094, 0]
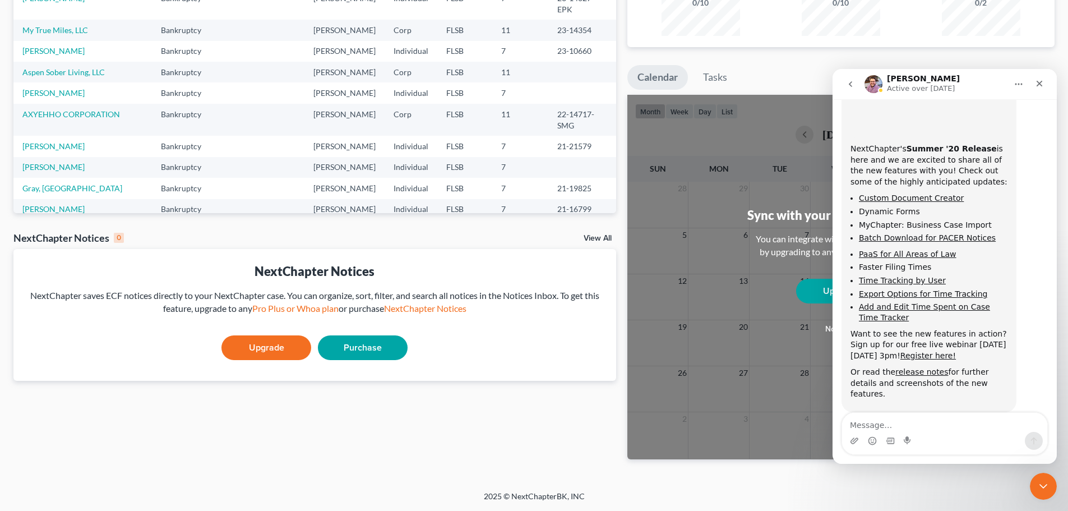
scroll to position [123, 0]
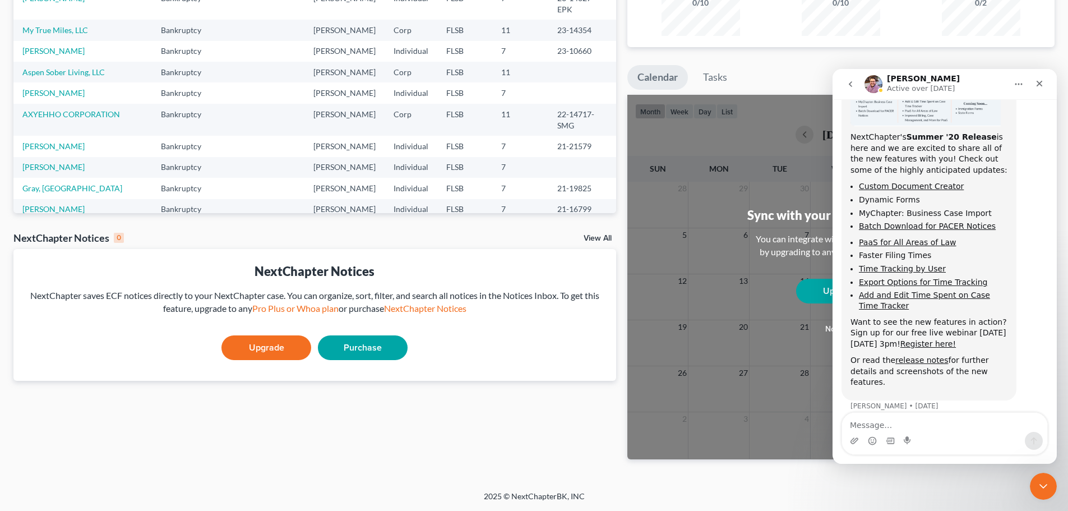
click at [854, 86] on icon "go back" at bounding box center [850, 84] width 9 height 9
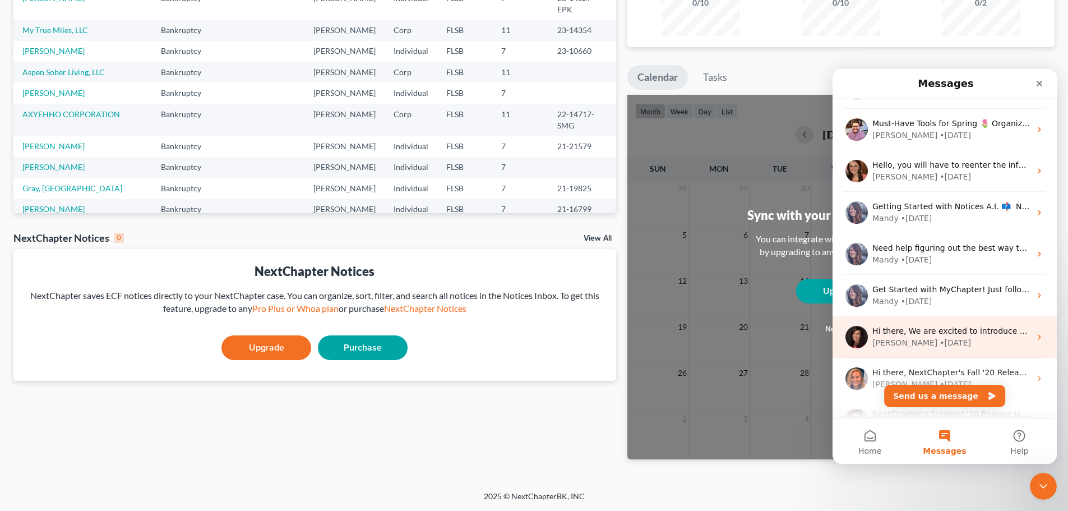
scroll to position [1094, 0]
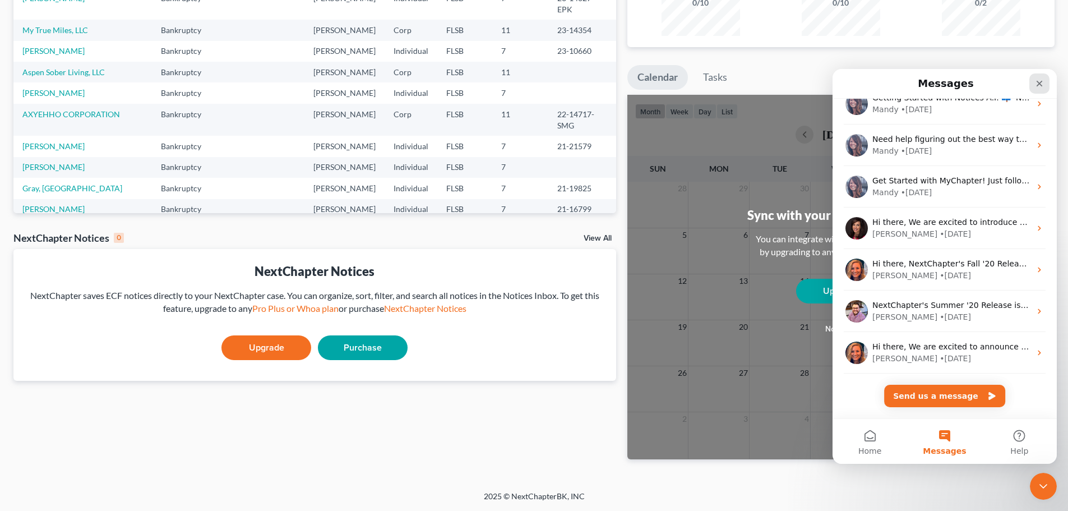
click at [1035, 80] on icon "Close" at bounding box center [1039, 83] width 9 height 9
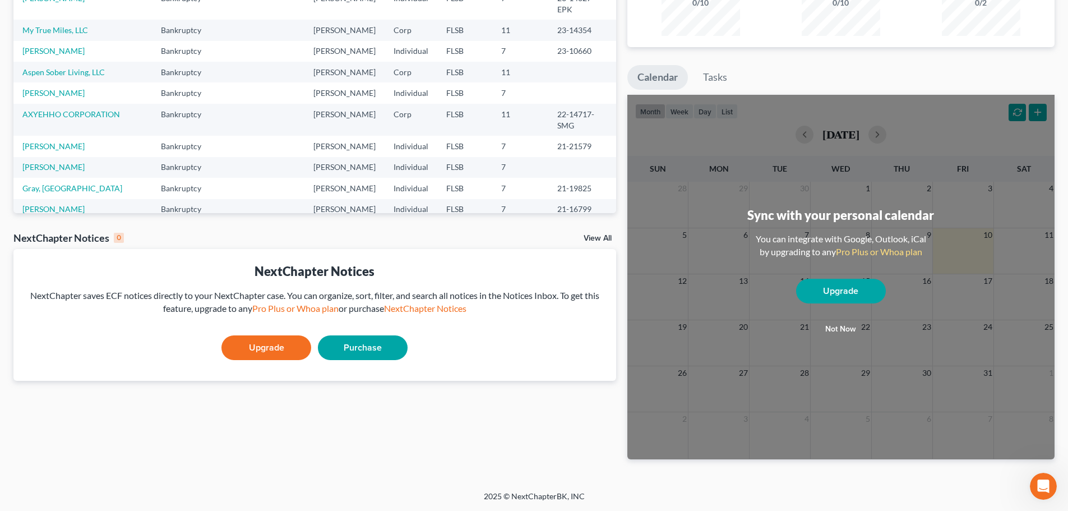
scroll to position [0, 0]
